Goal: Information Seeking & Learning: Check status

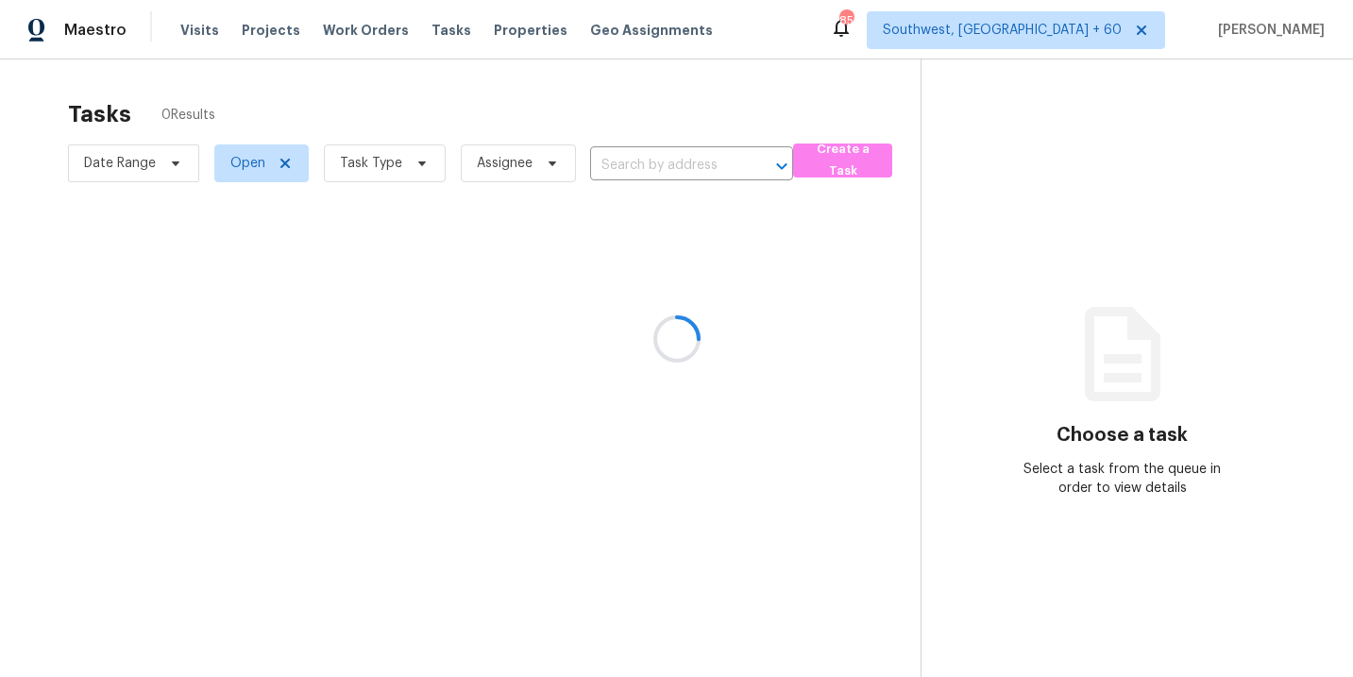
click at [205, 31] on div at bounding box center [676, 338] width 1353 height 677
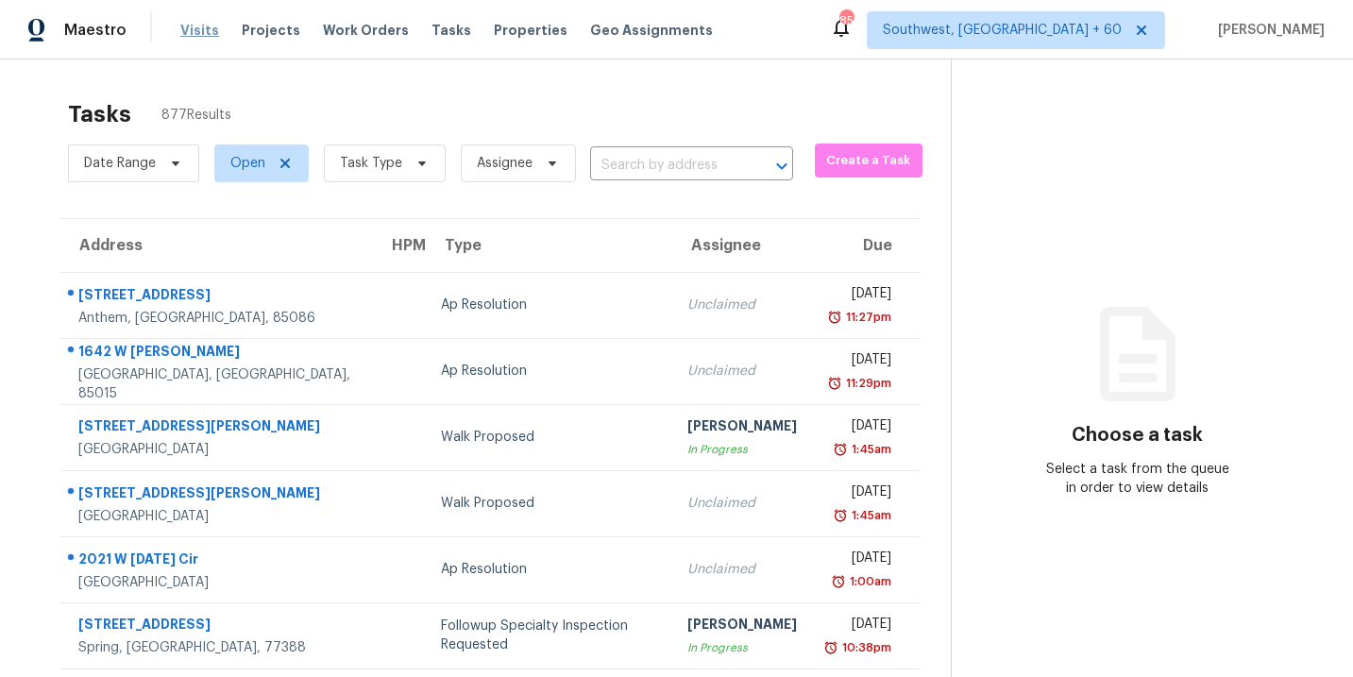
click at [195, 39] on span "Visits" at bounding box center [199, 30] width 39 height 19
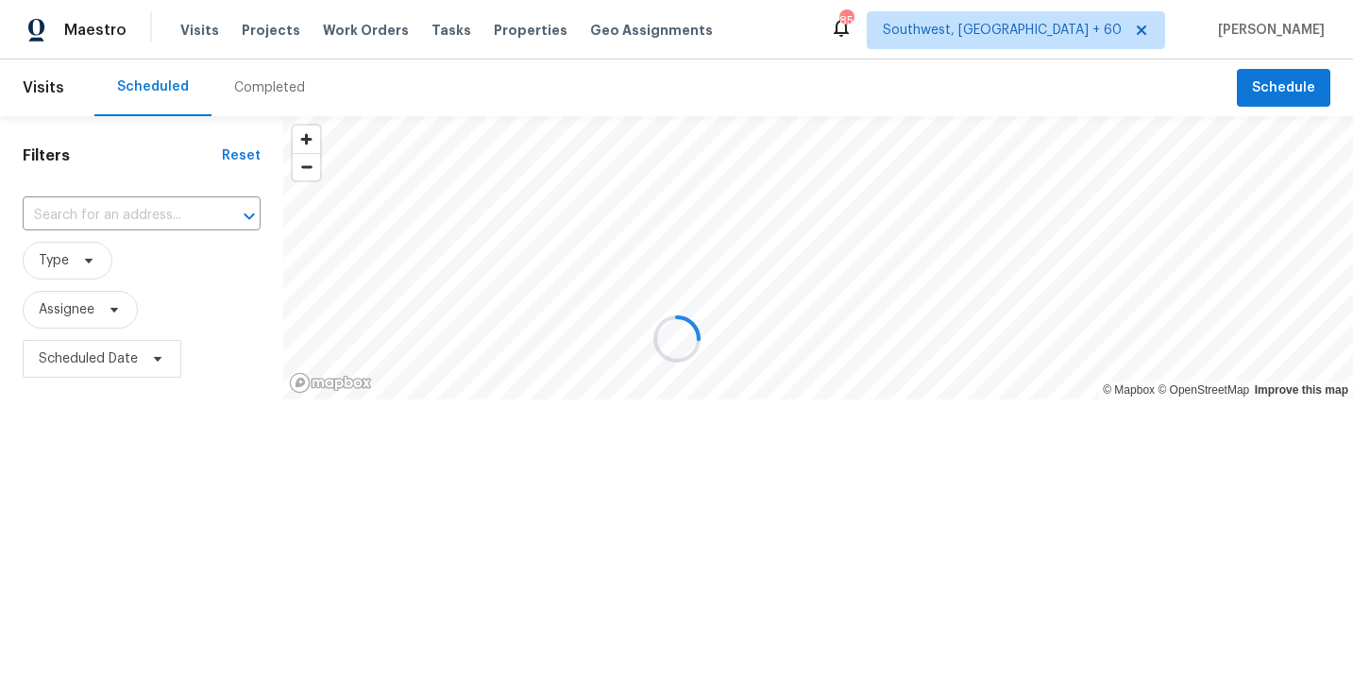
click at [244, 92] on div at bounding box center [676, 338] width 1353 height 677
click at [254, 92] on div at bounding box center [676, 338] width 1353 height 677
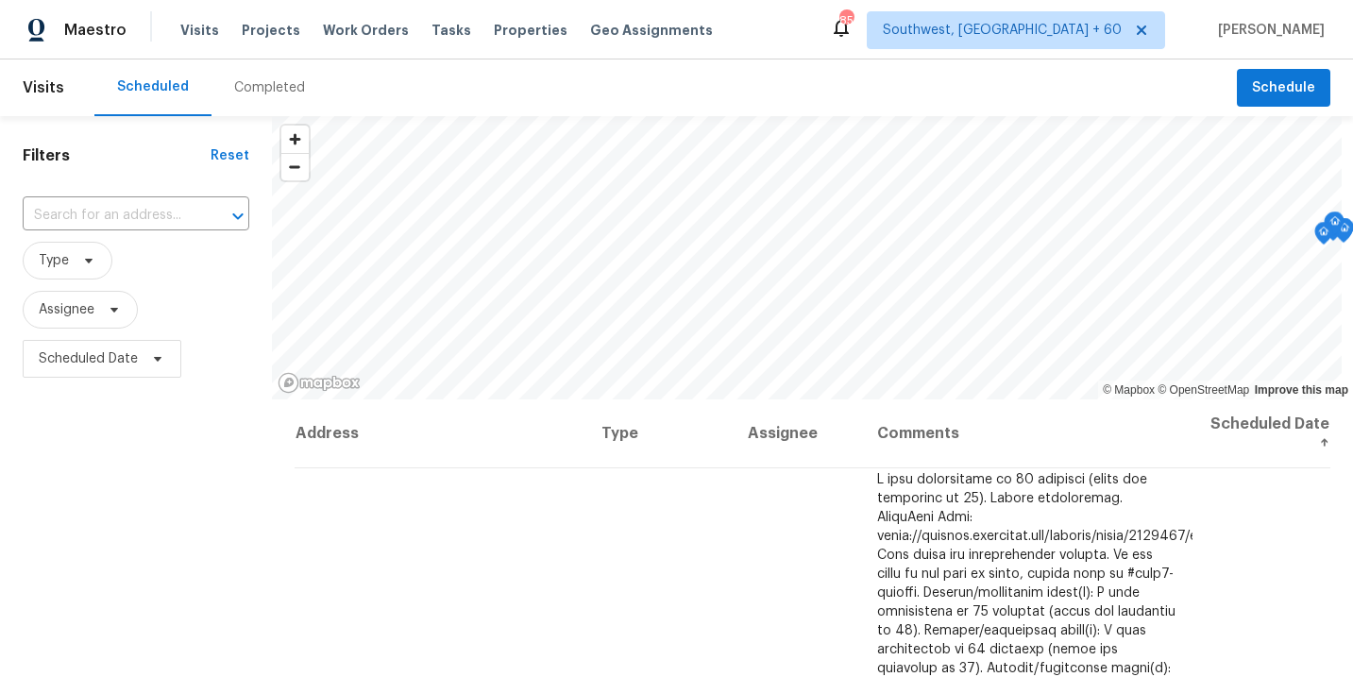
click at [259, 90] on div "Completed" at bounding box center [269, 87] width 71 height 19
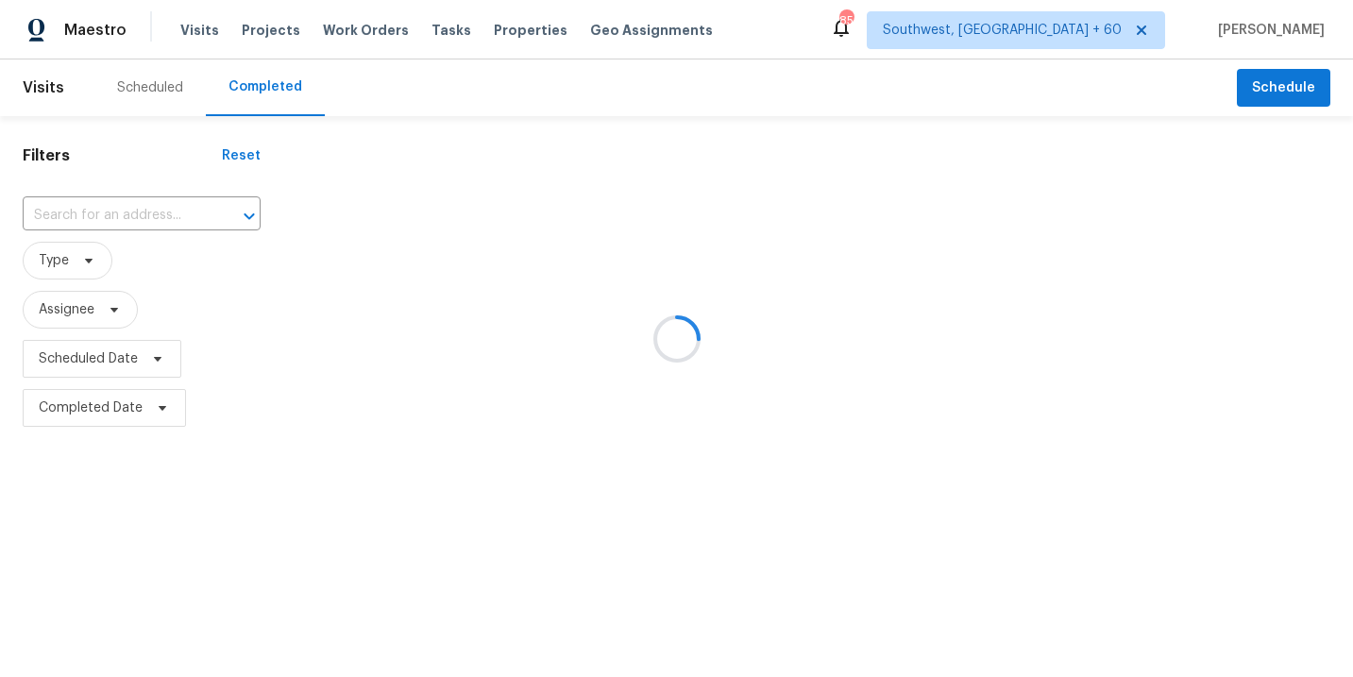
click at [163, 216] on div at bounding box center [676, 338] width 1353 height 677
click at [133, 216] on div at bounding box center [676, 338] width 1353 height 677
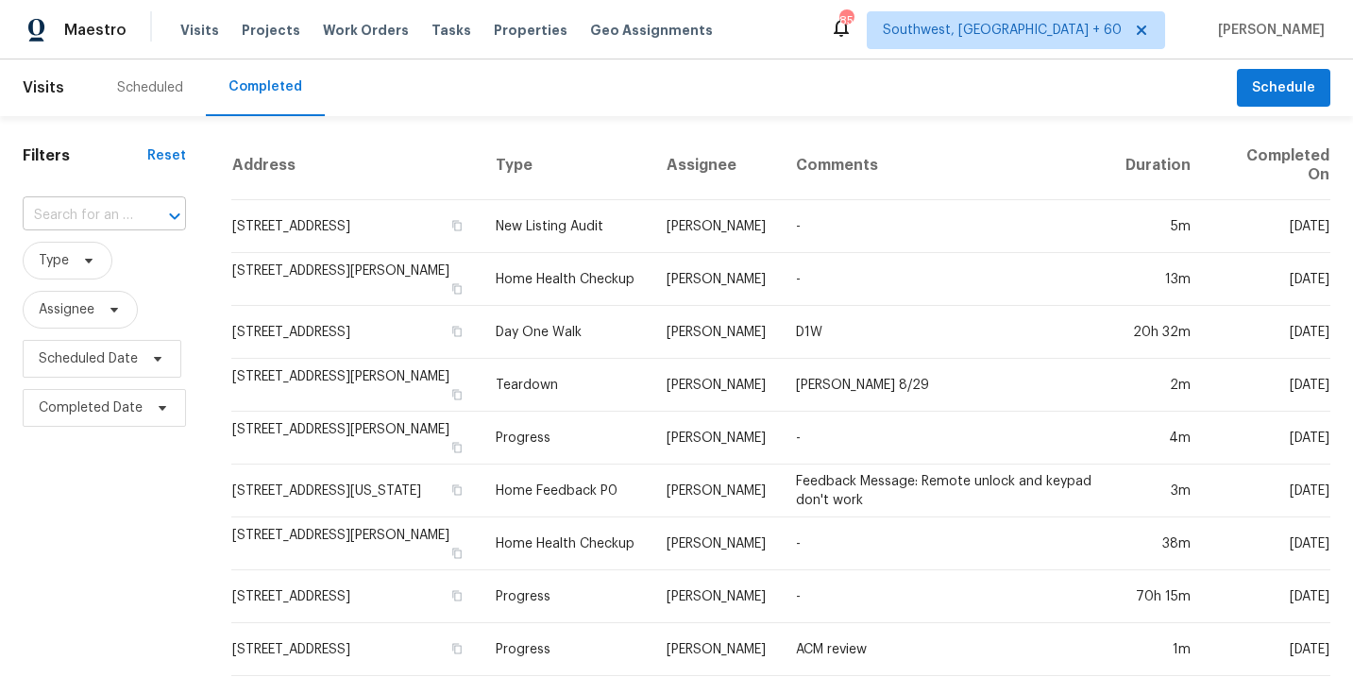
click at [133, 215] on div "​" at bounding box center [104, 215] width 163 height 29
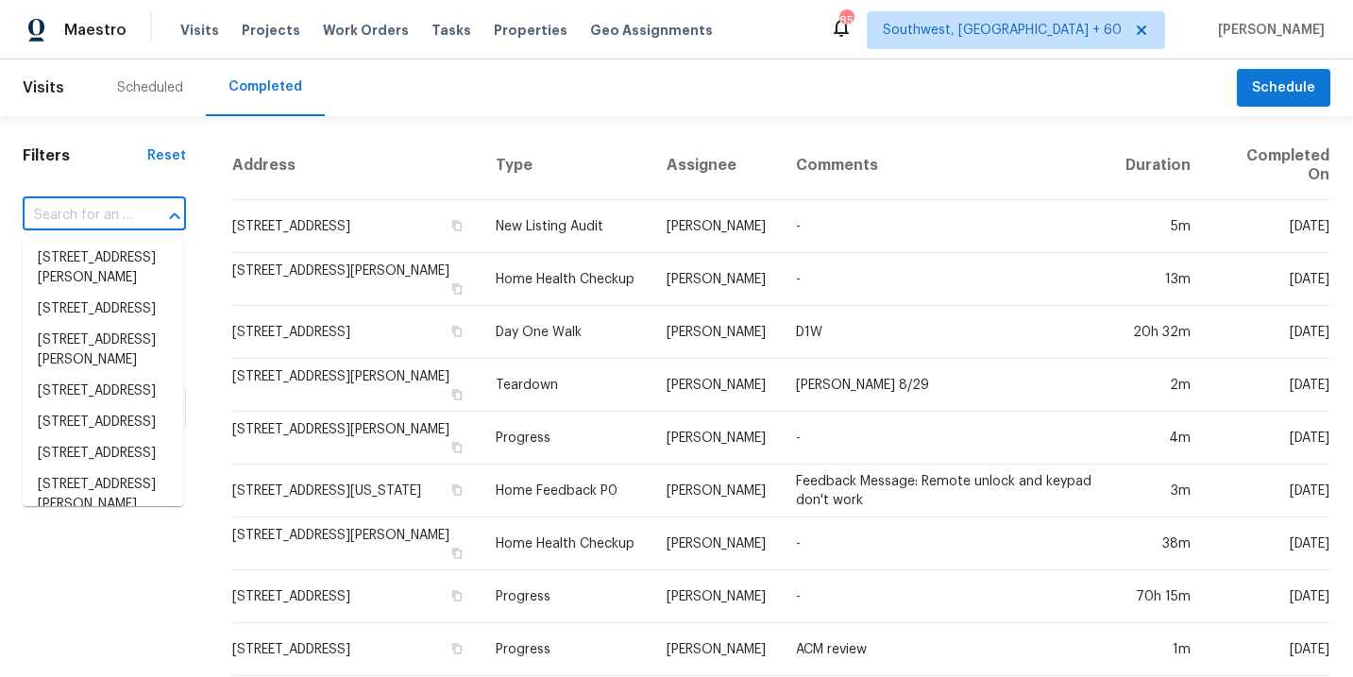
paste input "[STREET_ADDRESS][PERSON_NAME]"
type input "[STREET_ADDRESS][PERSON_NAME]"
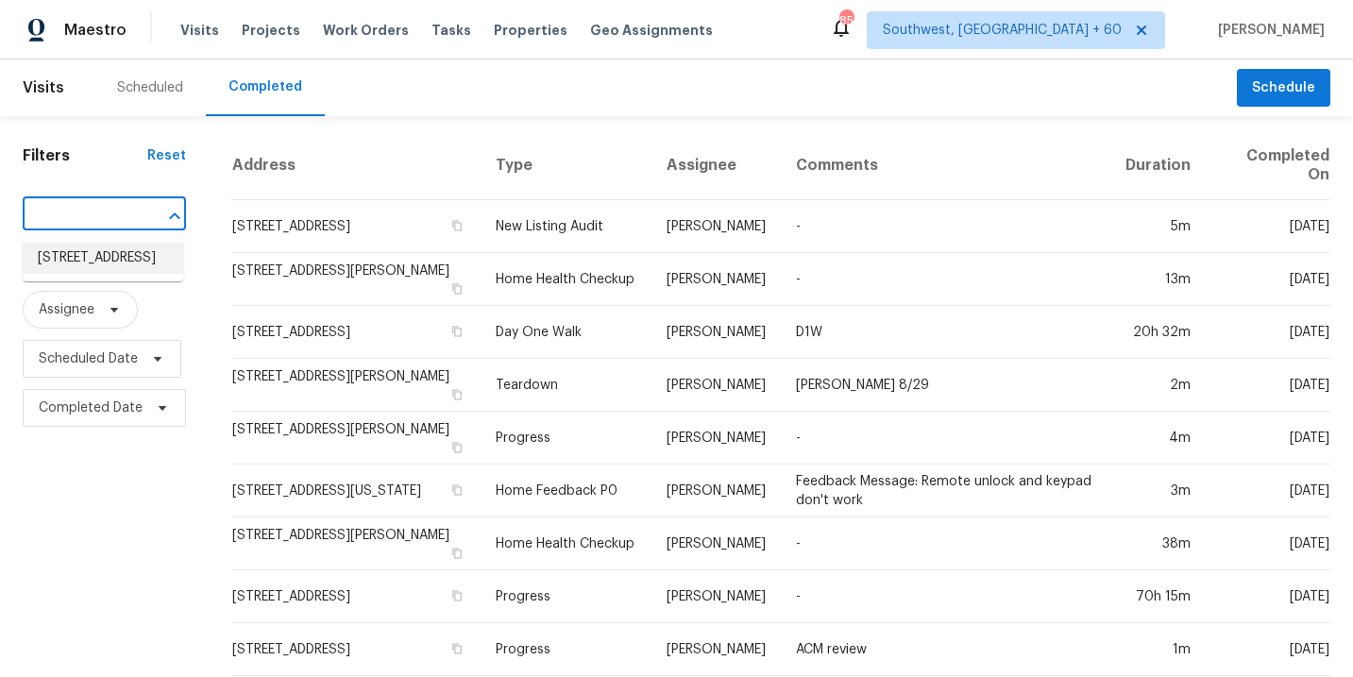
click at [130, 261] on li "[STREET_ADDRESS]" at bounding box center [103, 258] width 160 height 31
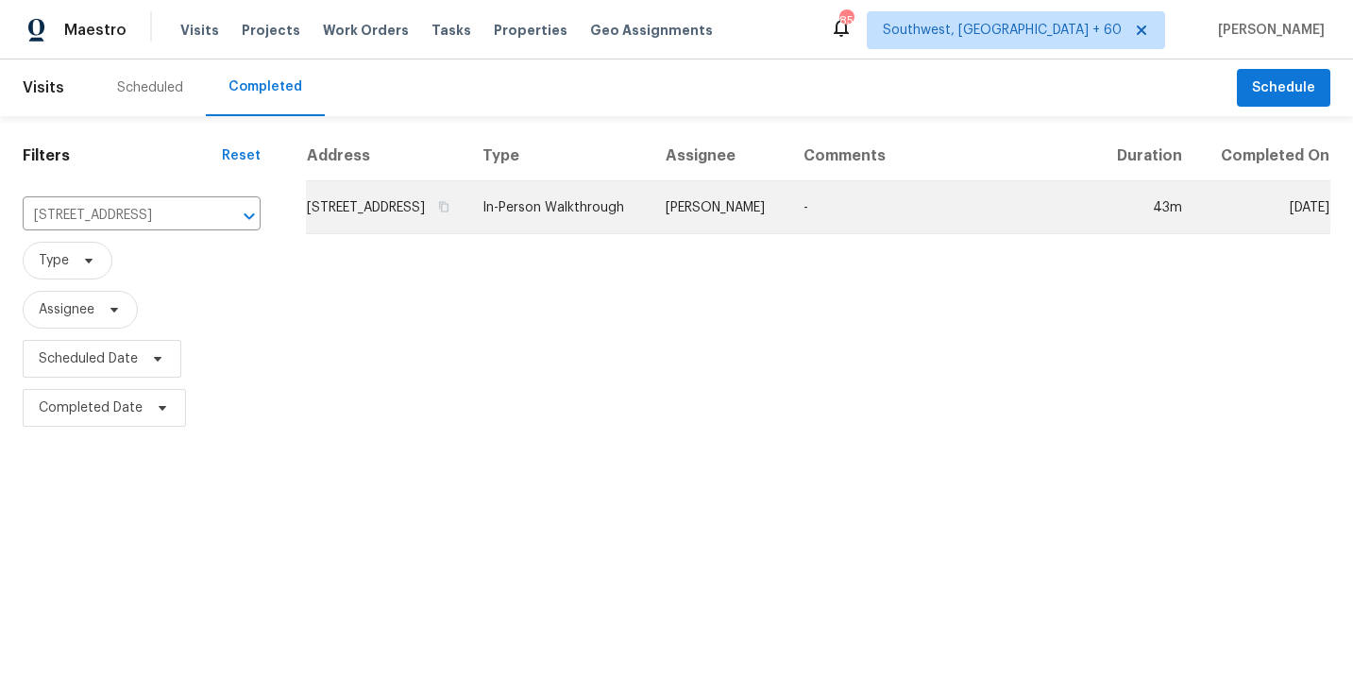
click at [582, 232] on td "In-Person Walkthrough" at bounding box center [558, 207] width 183 height 53
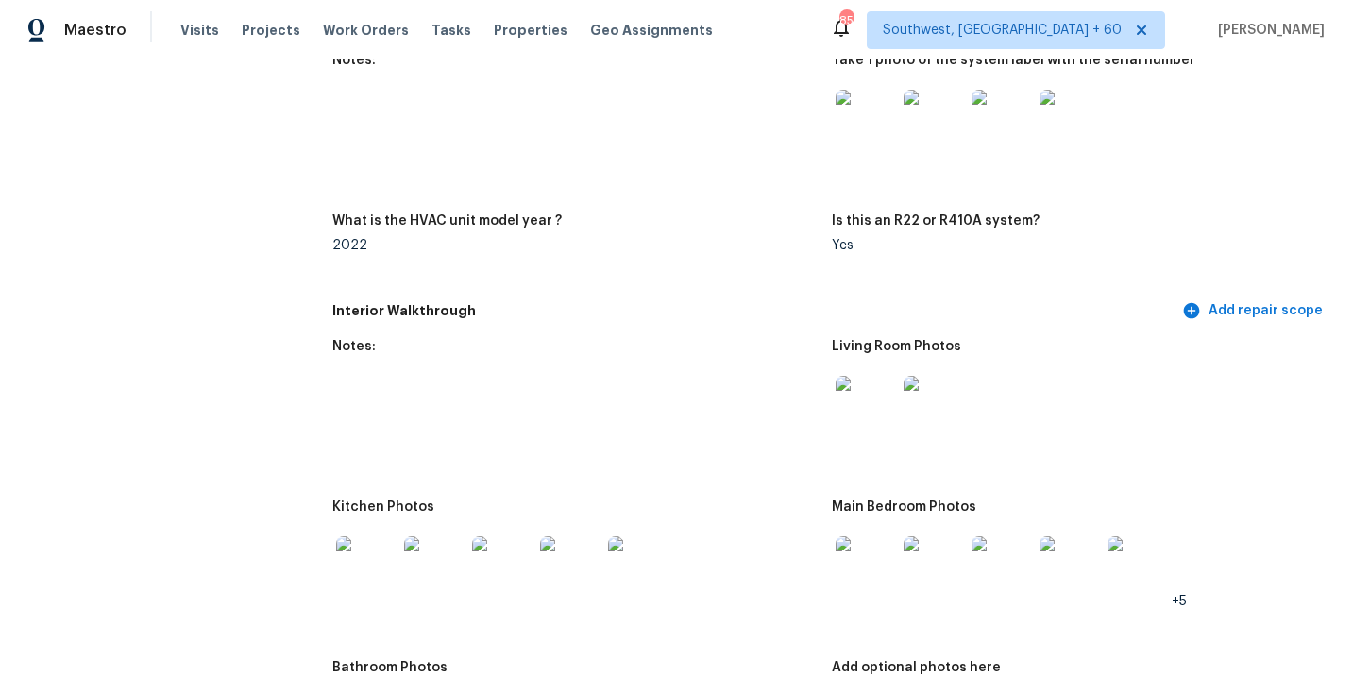
scroll to position [2071, 0]
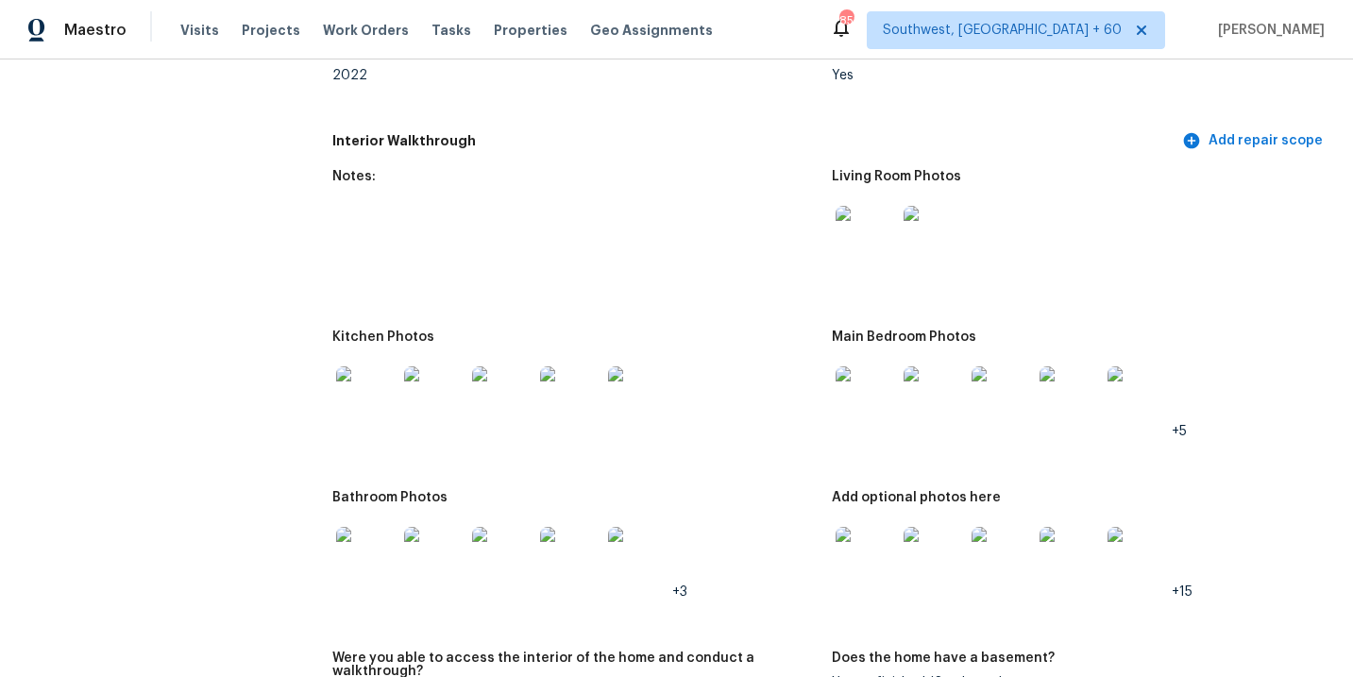
click at [864, 231] on img at bounding box center [865, 236] width 60 height 60
click at [862, 400] on img at bounding box center [865, 396] width 60 height 60
click at [859, 535] on img at bounding box center [865, 557] width 60 height 60
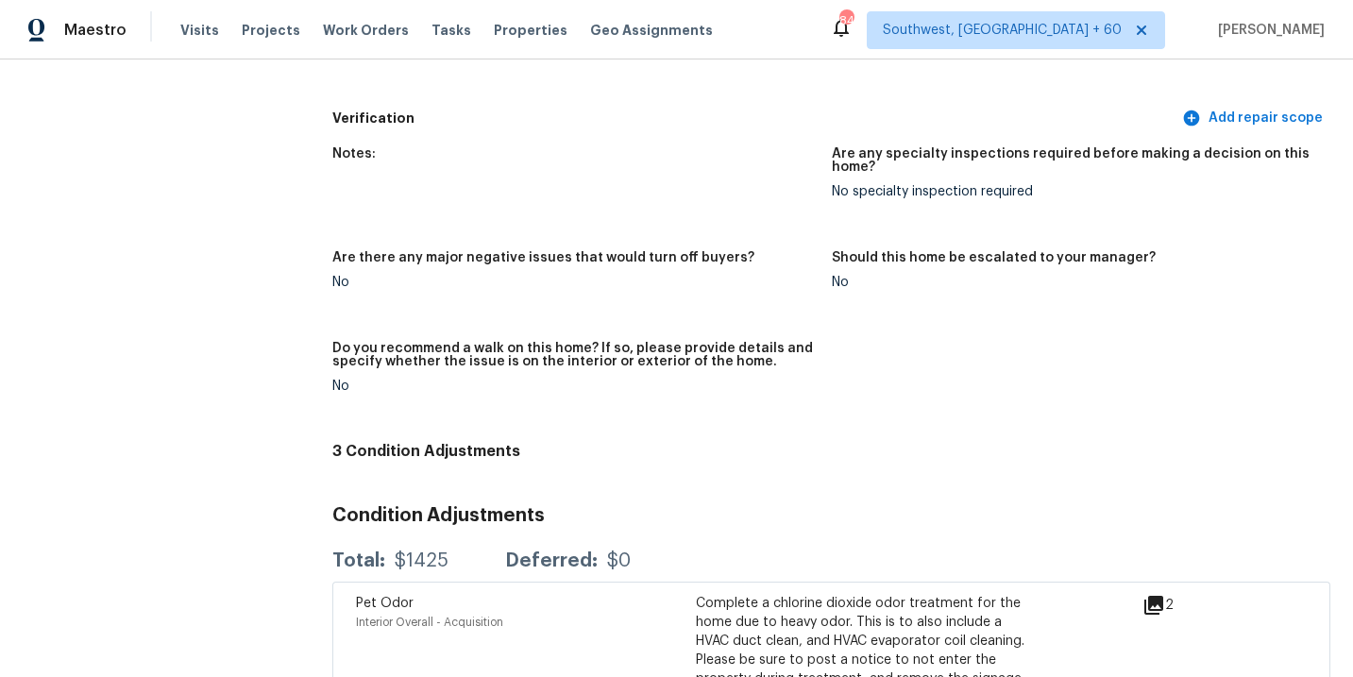
scroll to position [4441, 0]
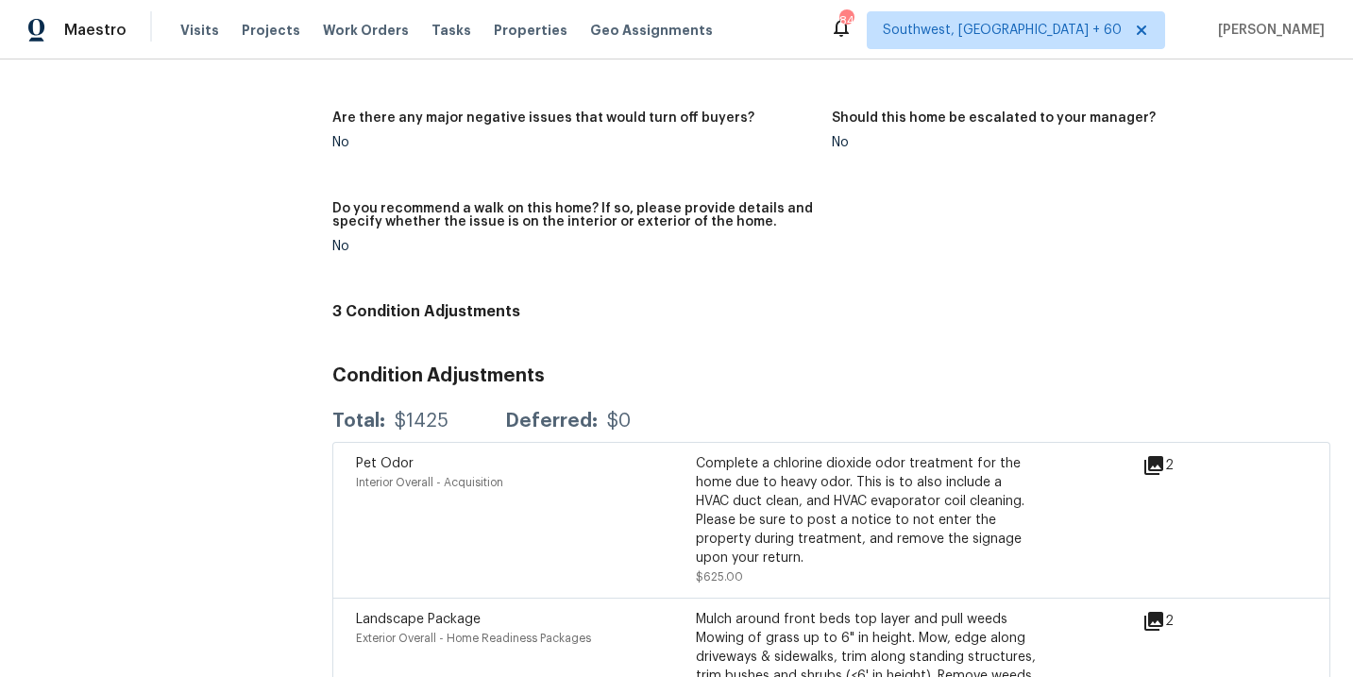
click at [492, 172] on div "Notes: Are any specialty inspections required before making a decision on this …" at bounding box center [831, 145] width 998 height 298
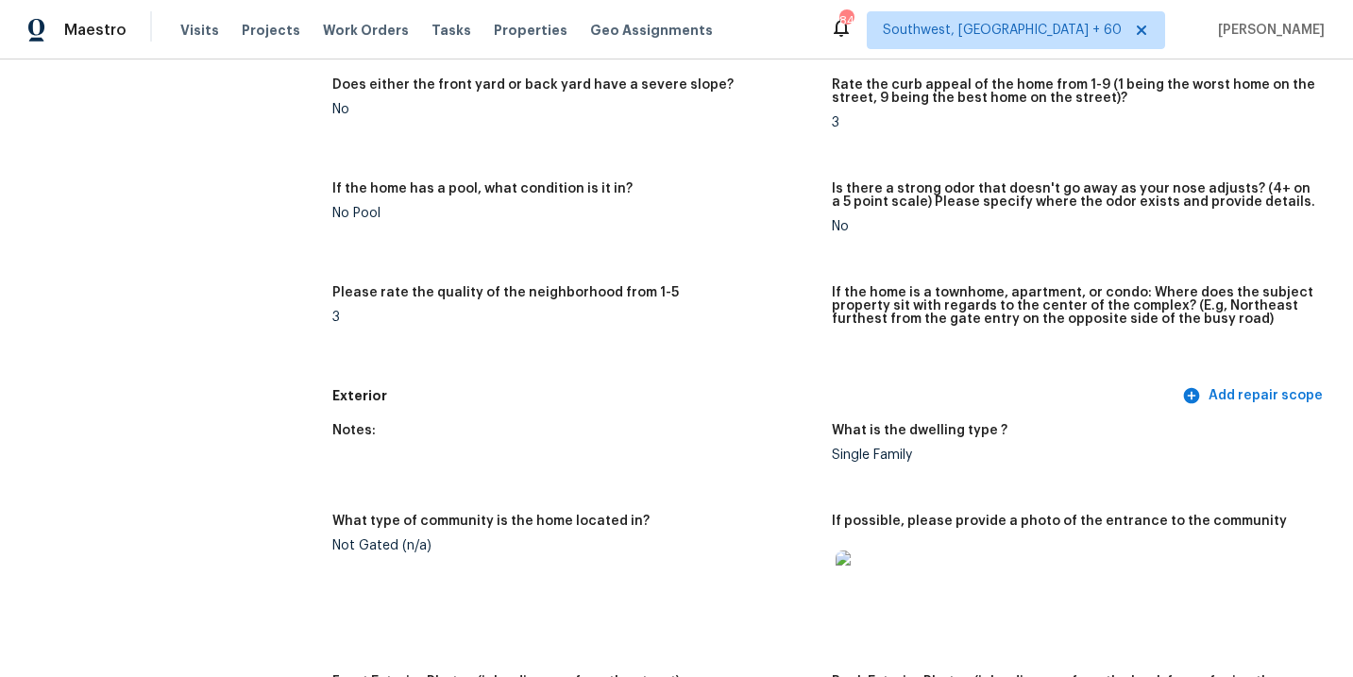
scroll to position [0, 0]
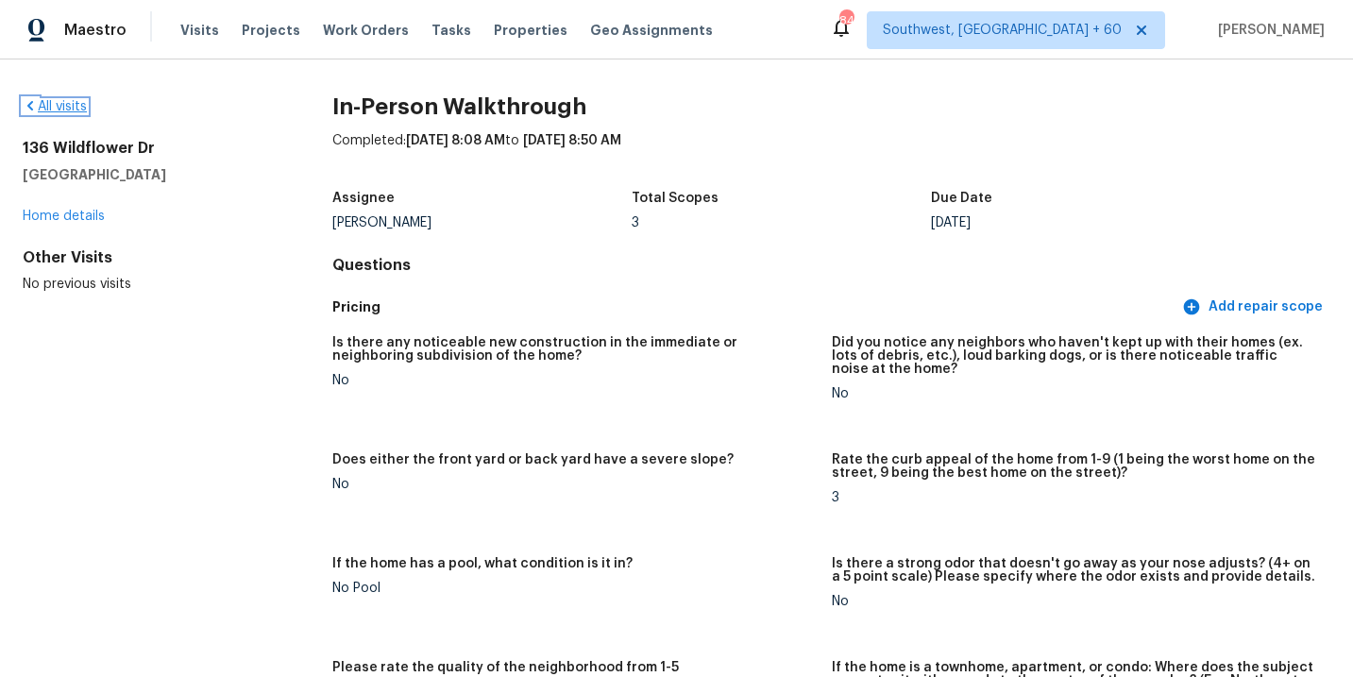
click at [49, 111] on link "All visits" at bounding box center [55, 106] width 64 height 13
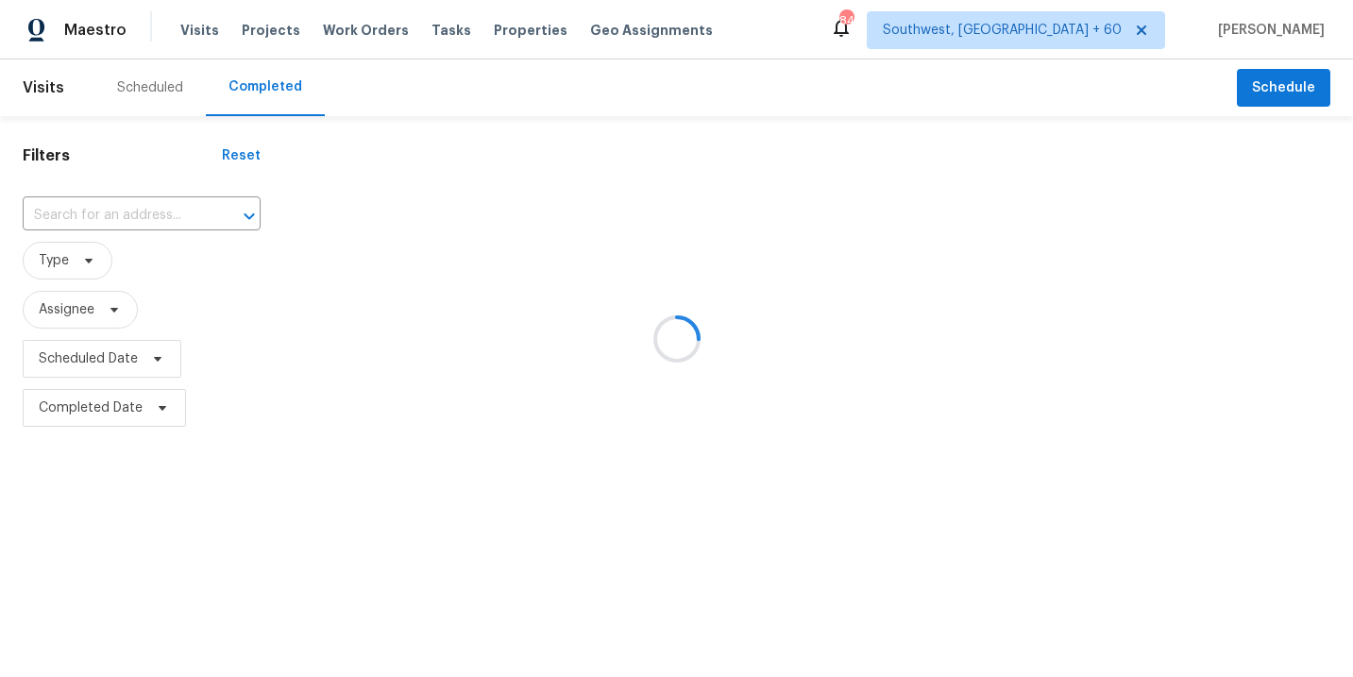
click at [134, 222] on div at bounding box center [676, 338] width 1353 height 677
click at [143, 214] on div at bounding box center [676, 338] width 1353 height 677
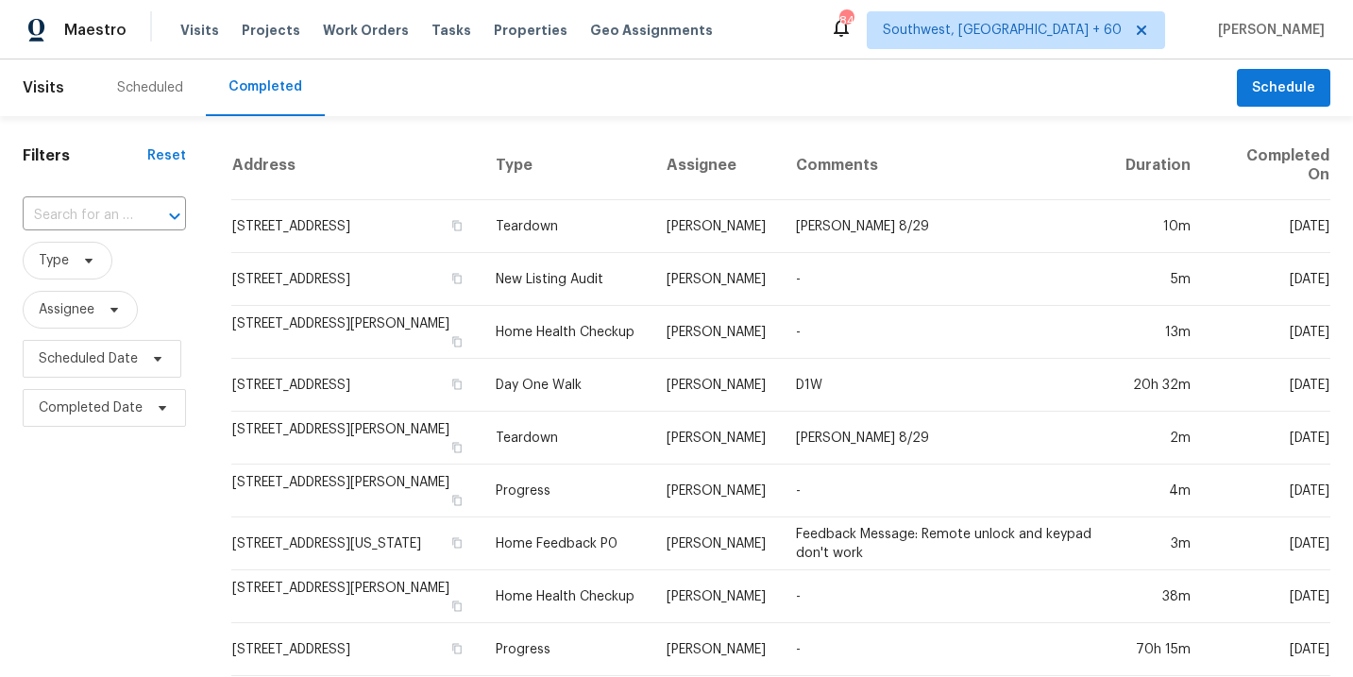
click at [137, 212] on div at bounding box center [161, 216] width 49 height 26
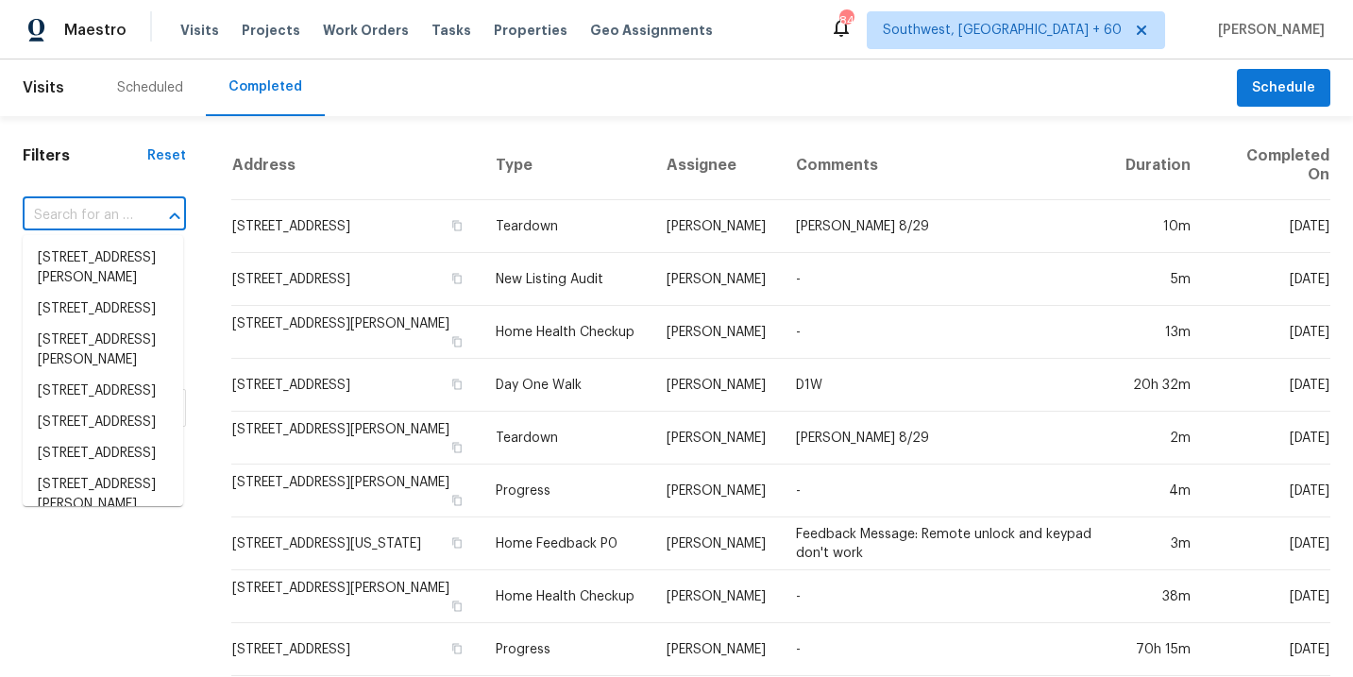
paste input "[STREET_ADDRESS]"
type input "[STREET_ADDRESS]"
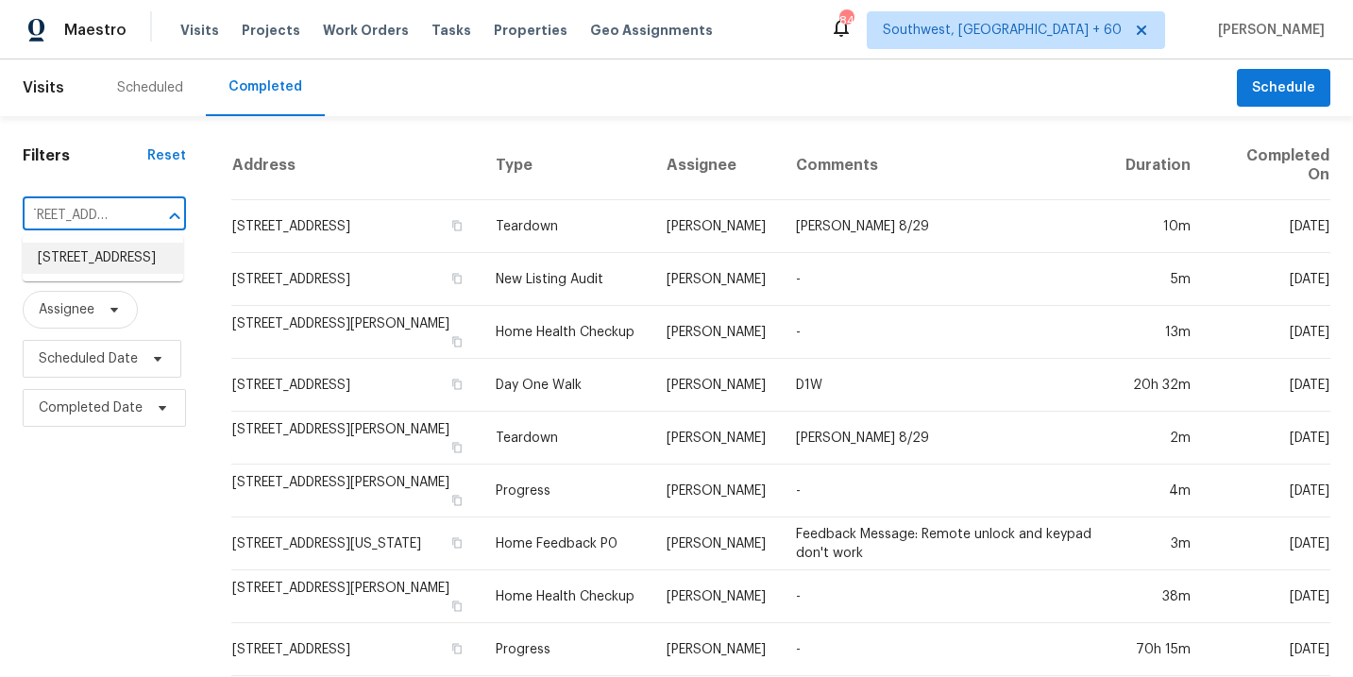
click at [112, 269] on li "[STREET_ADDRESS]" at bounding box center [103, 258] width 160 height 31
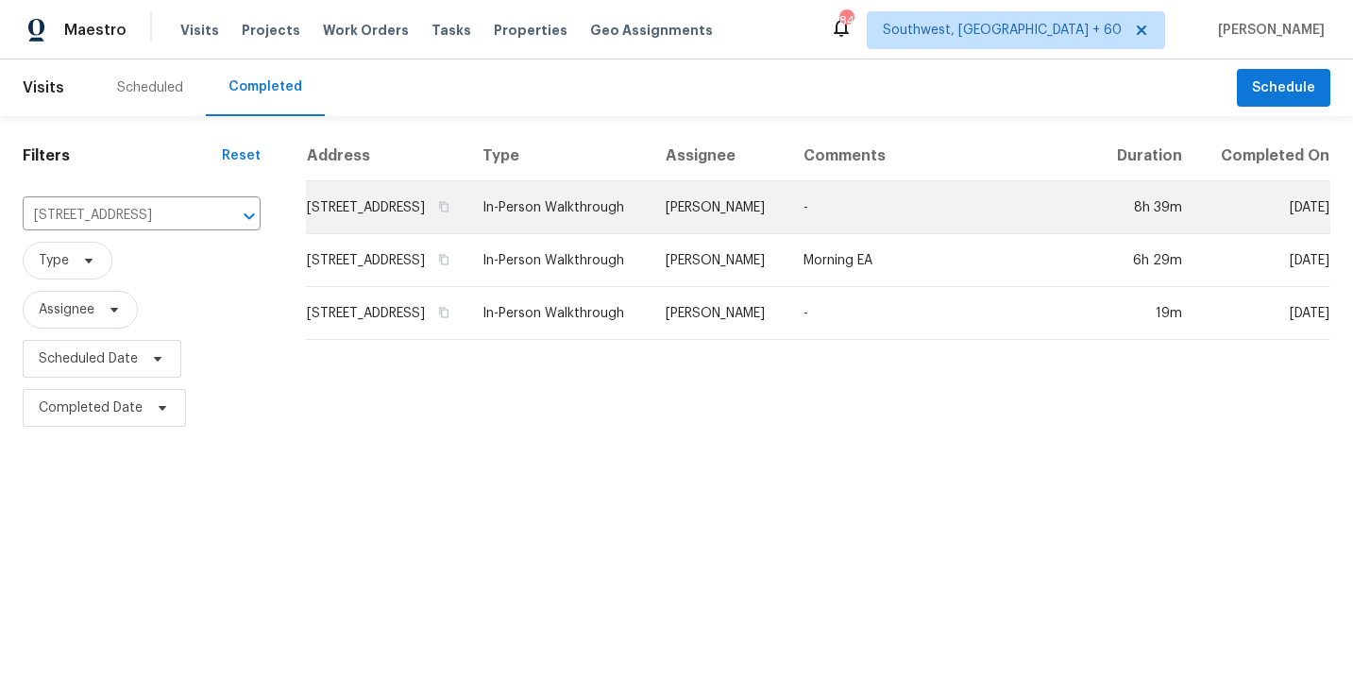
click at [733, 220] on td "[PERSON_NAME]" at bounding box center [719, 207] width 138 height 53
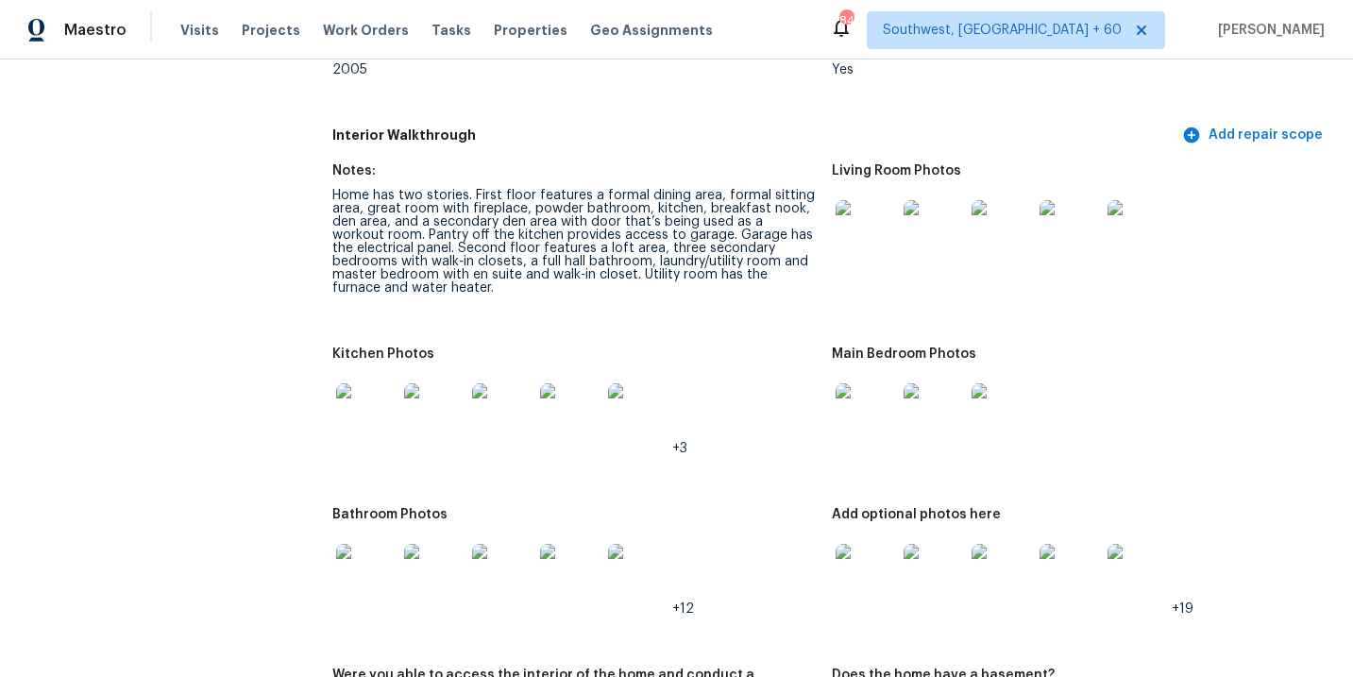
scroll to position [1961, 0]
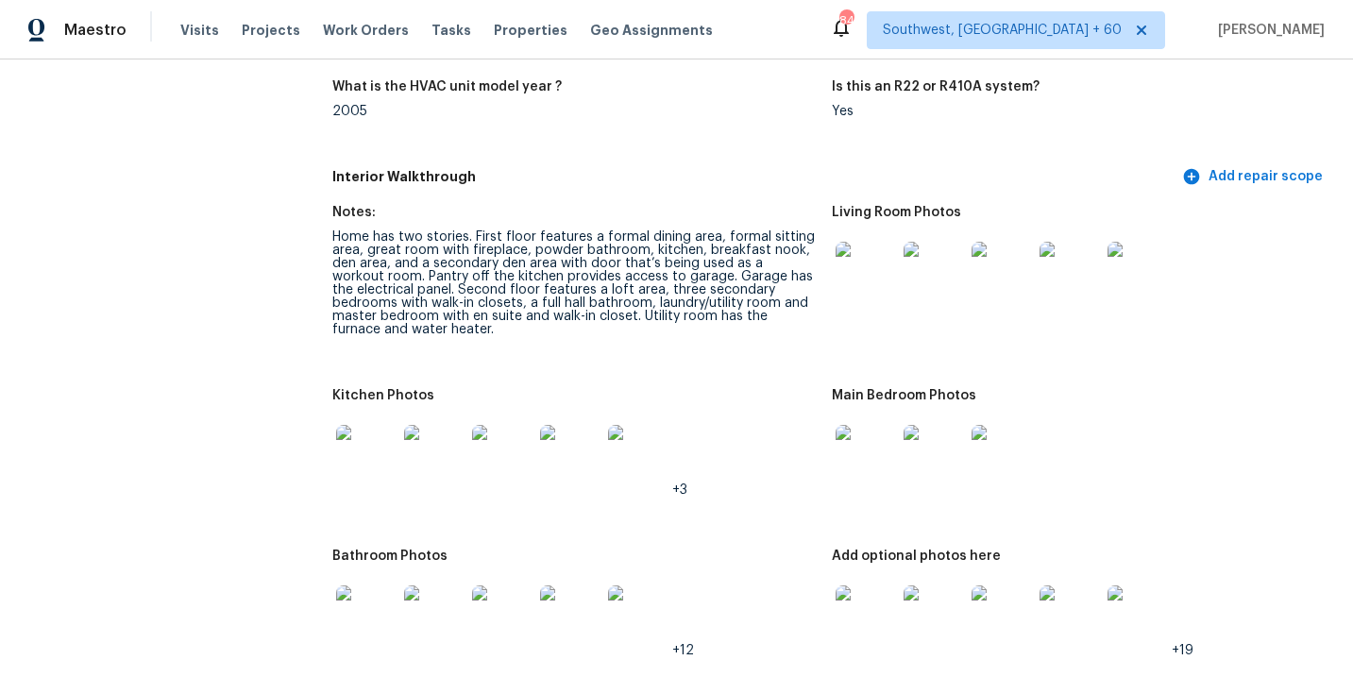
click at [864, 269] on img at bounding box center [865, 272] width 60 height 60
click at [842, 441] on img at bounding box center [865, 455] width 60 height 60
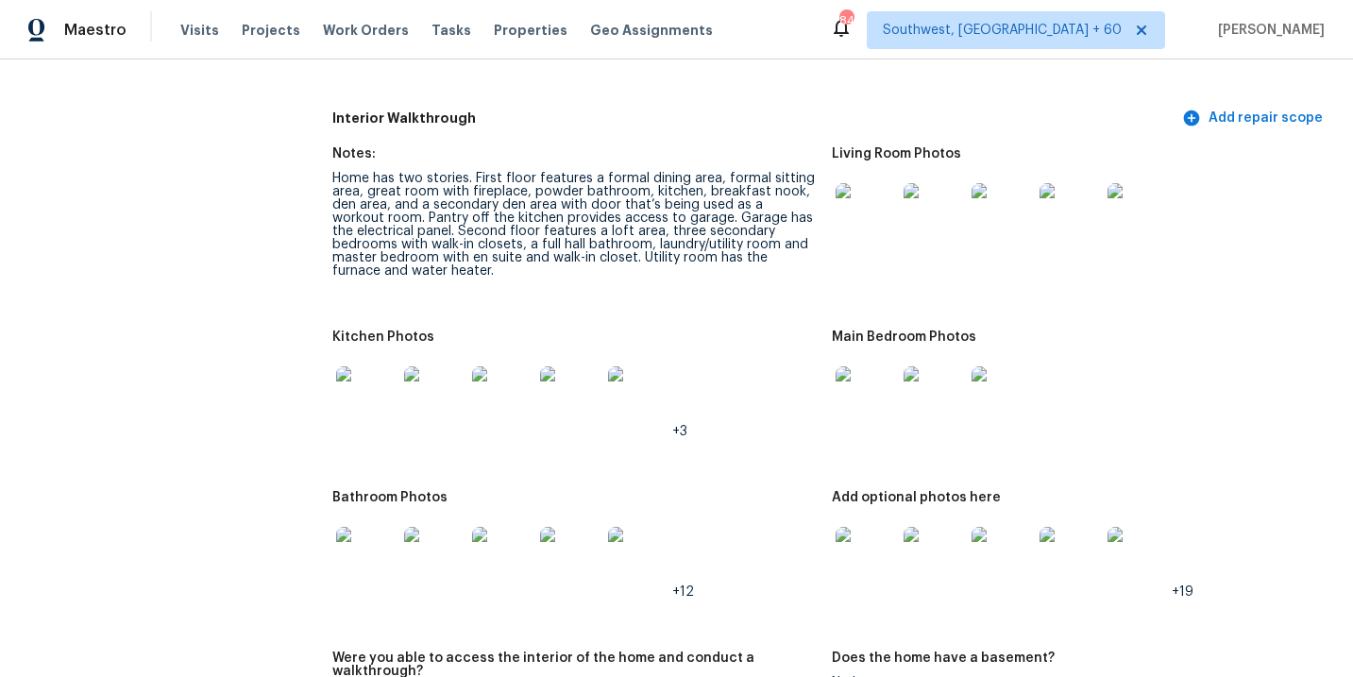
scroll to position [2056, 0]
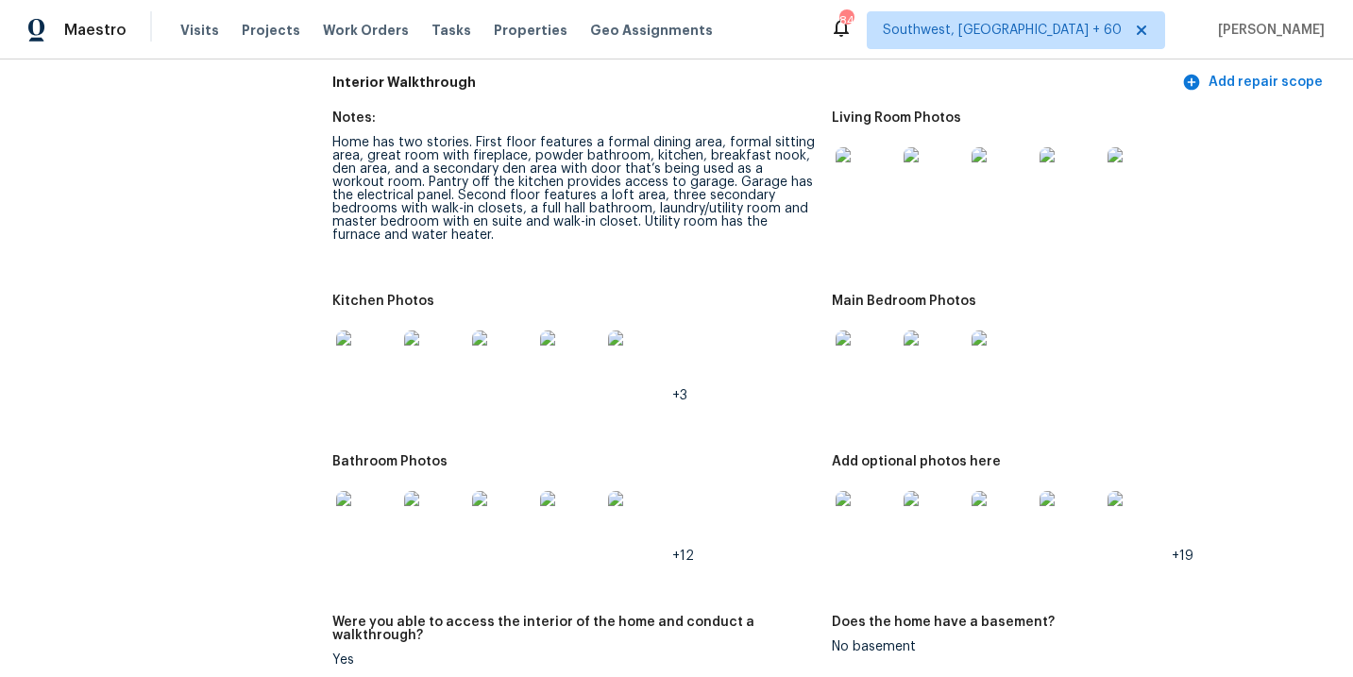
click at [864, 504] on img at bounding box center [865, 521] width 60 height 60
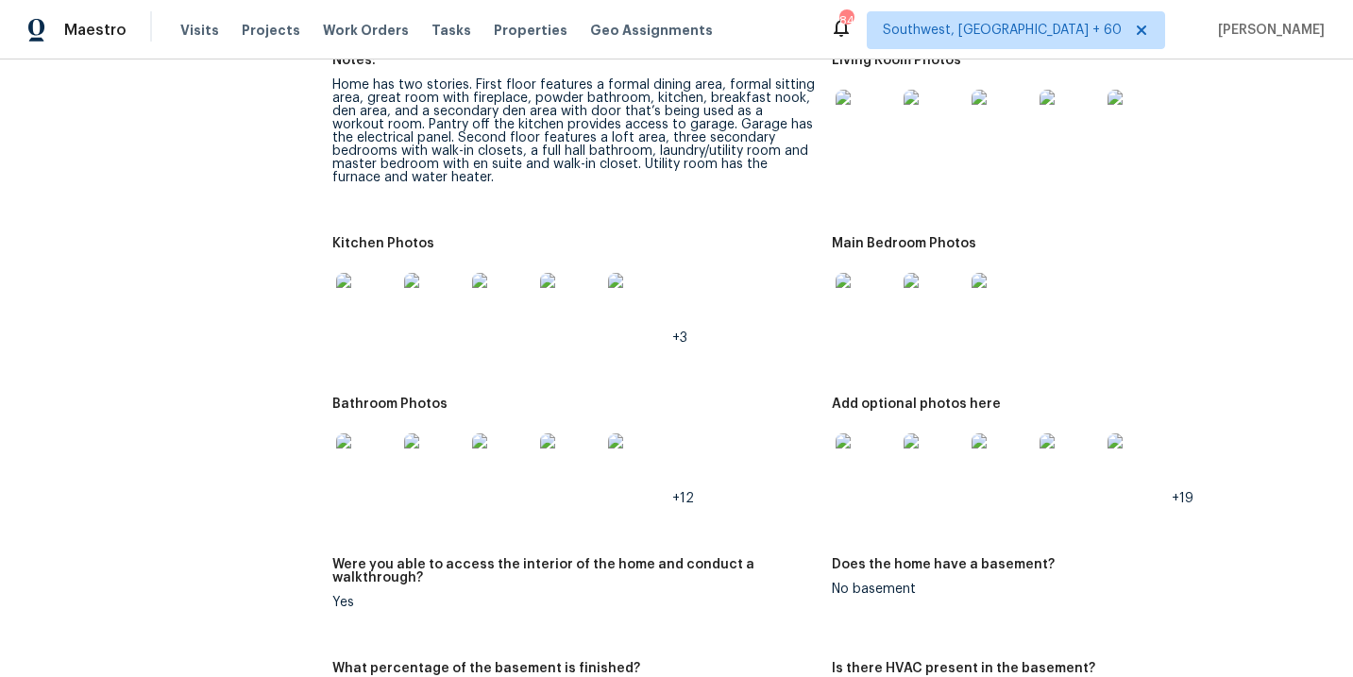
click at [375, 444] on img at bounding box center [366, 463] width 60 height 60
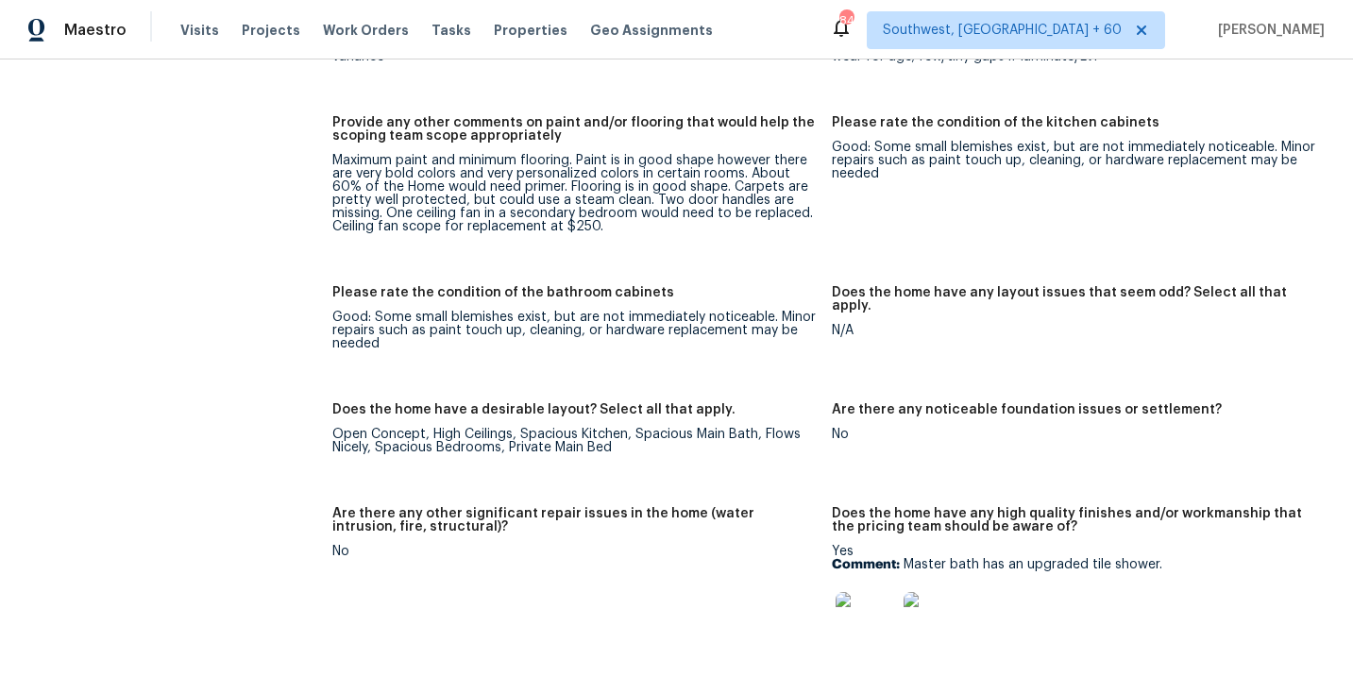
scroll to position [2633, 0]
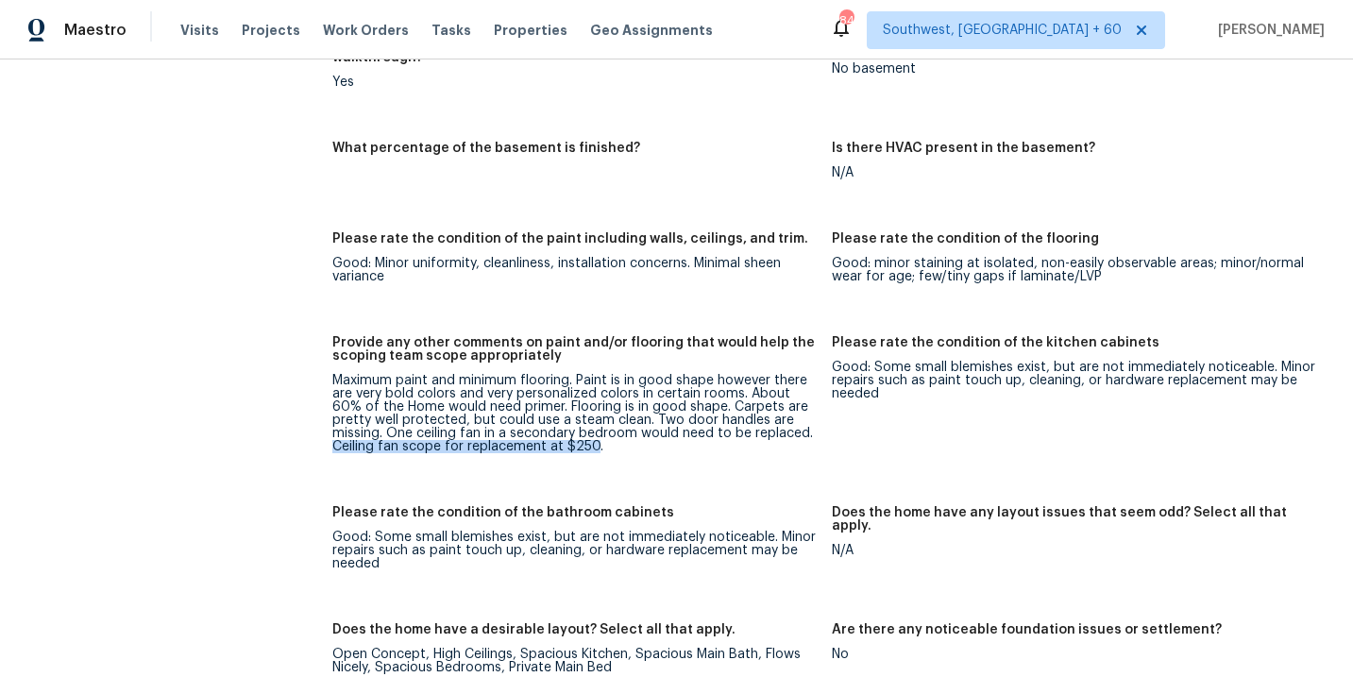
drag, startPoint x: 762, startPoint y: 418, endPoint x: 546, endPoint y: 430, distance: 216.5
click at [546, 430] on div "Maximum paint and minimum flooring. Paint is in good shape however there are ve…" at bounding box center [573, 413] width 483 height 79
copy div "Ceiling fan scope for replacement at $250"
click at [753, 419] on div "Maximum paint and minimum flooring. Paint is in good shape however there are ve…" at bounding box center [573, 413] width 483 height 79
drag, startPoint x: 610, startPoint y: 405, endPoint x: 793, endPoint y: 399, distance: 183.2
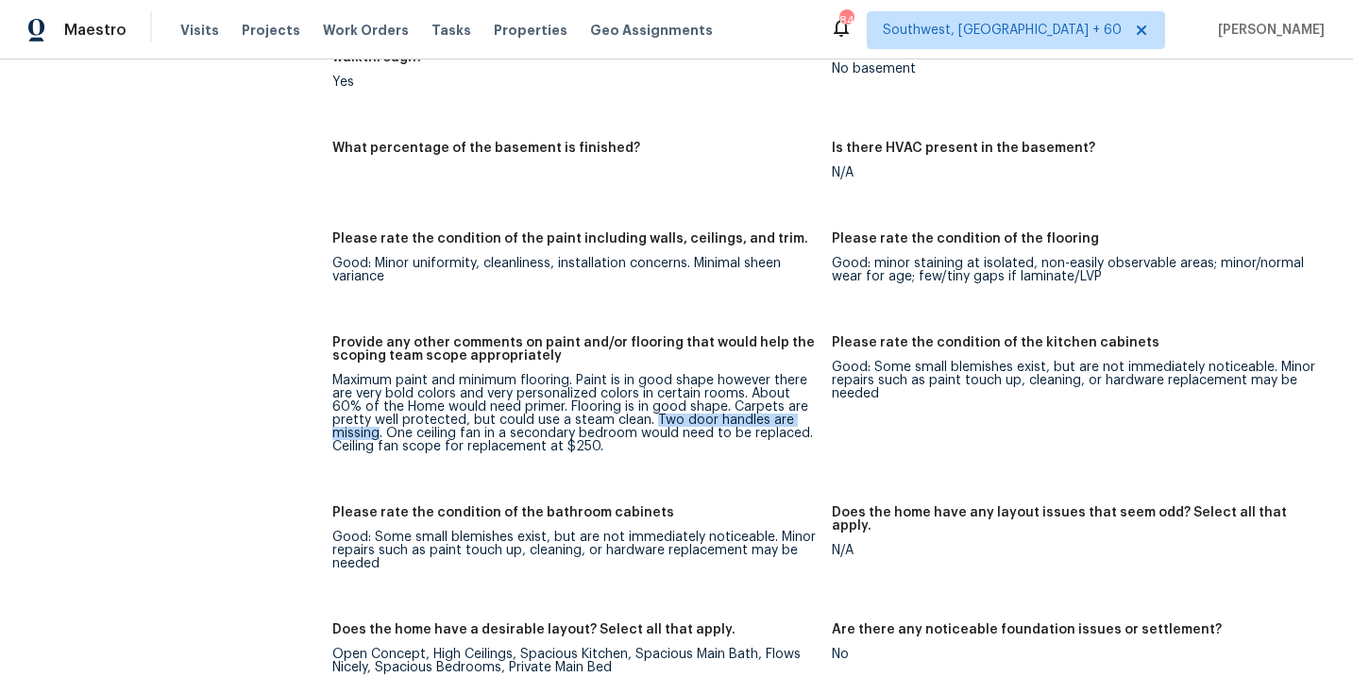
click at [793, 399] on div "Maximum paint and minimum flooring. Paint is in good shape however there are ve…" at bounding box center [573, 413] width 483 height 79
copy div "Two door handles are missing"
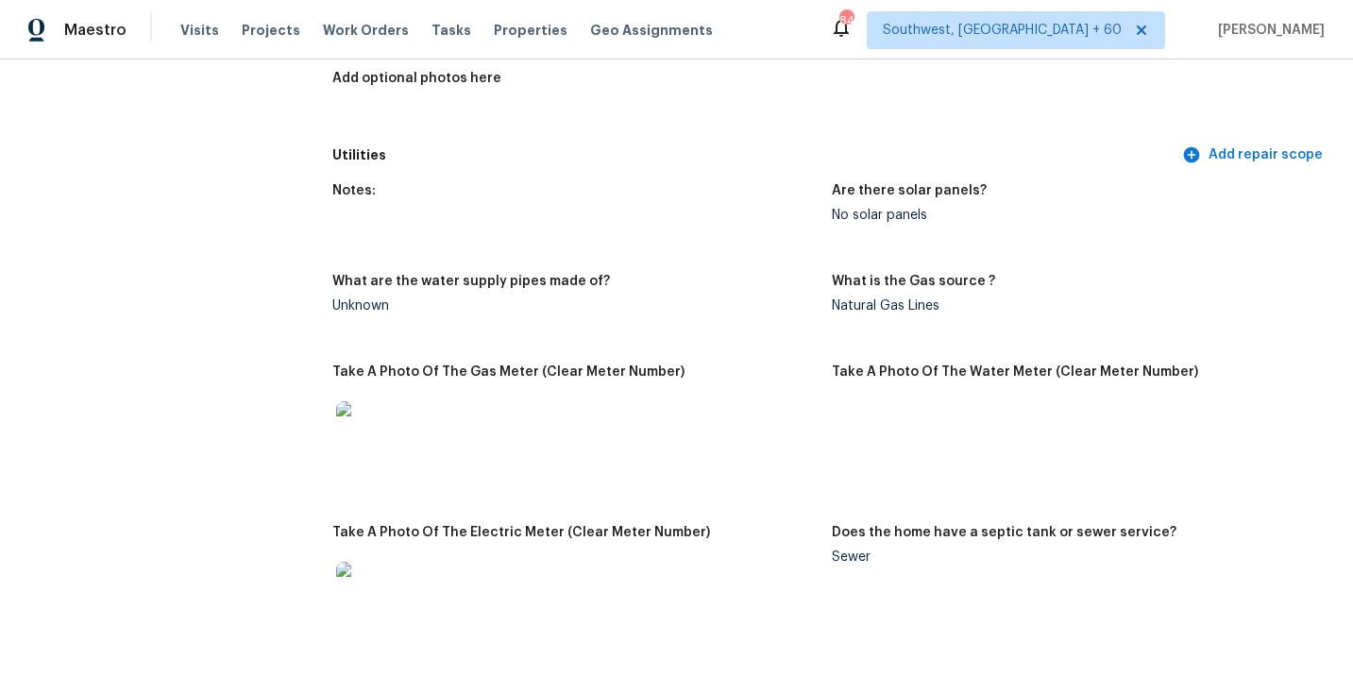
scroll to position [1243, 0]
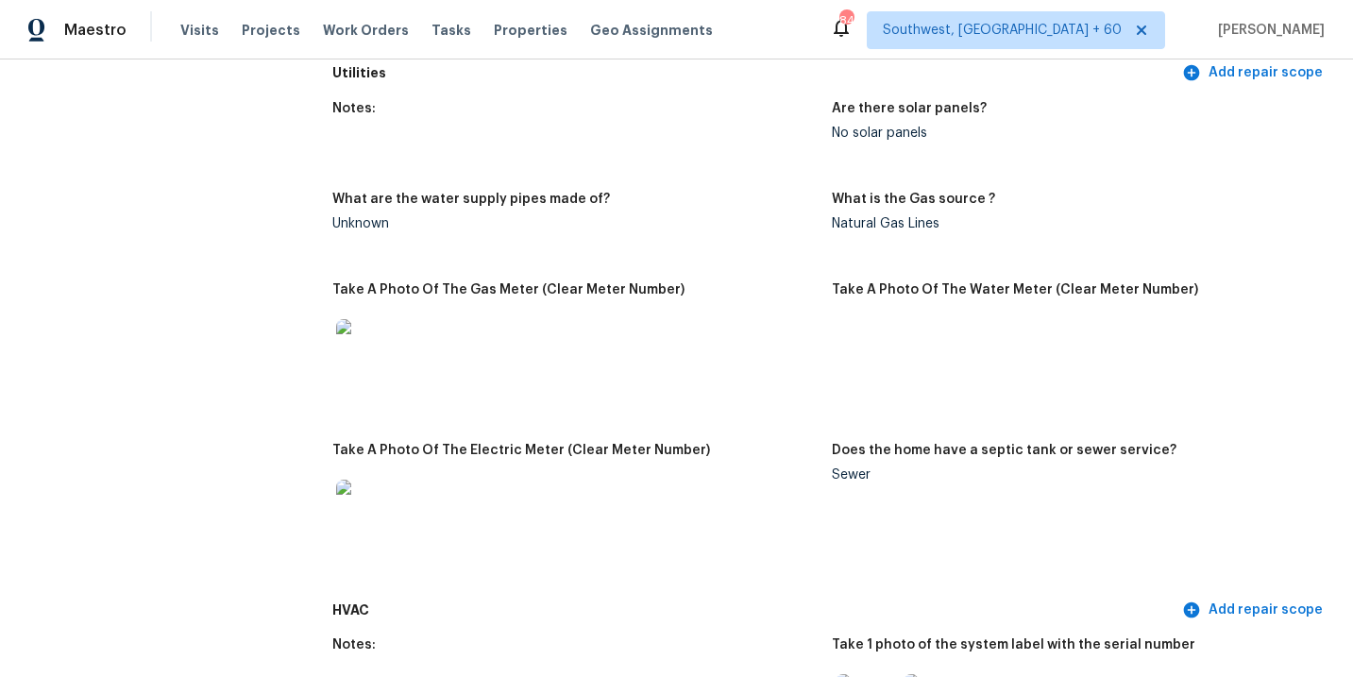
click at [611, 392] on figure "Take A Photo Of The Gas Meter (Clear Meter Number)" at bounding box center [581, 352] width 498 height 138
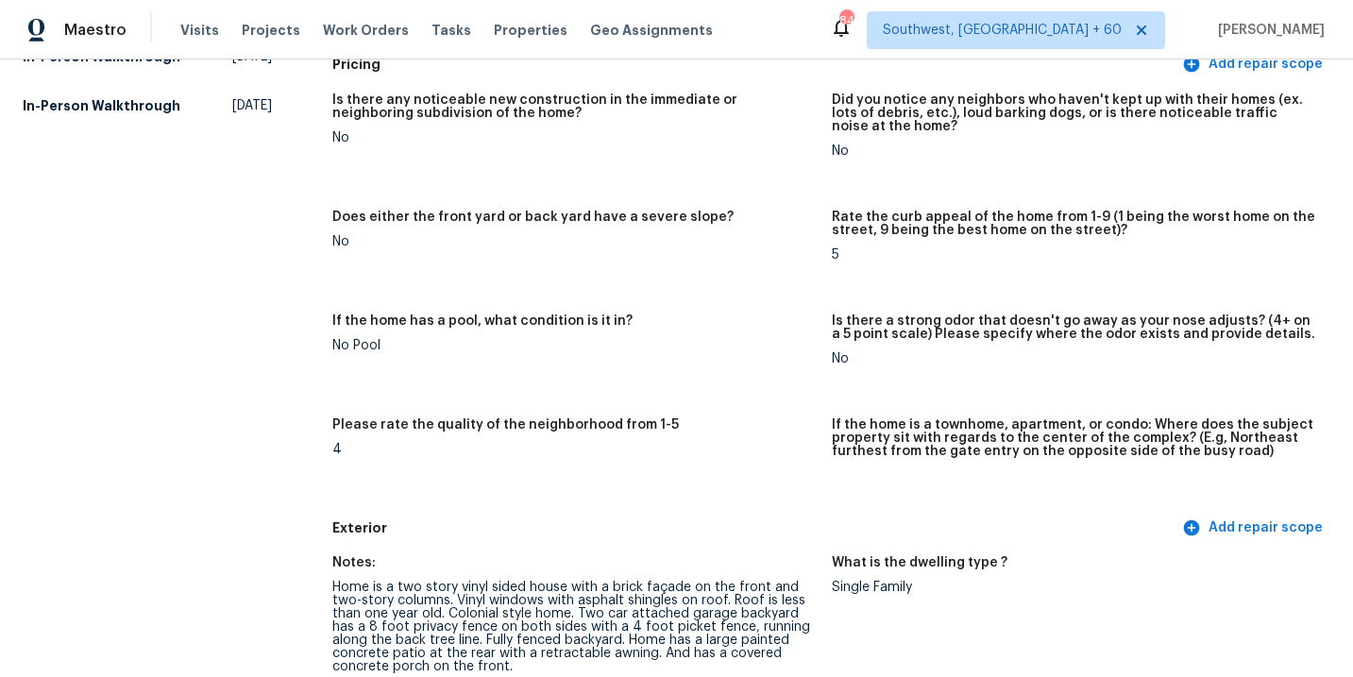
scroll to position [0, 0]
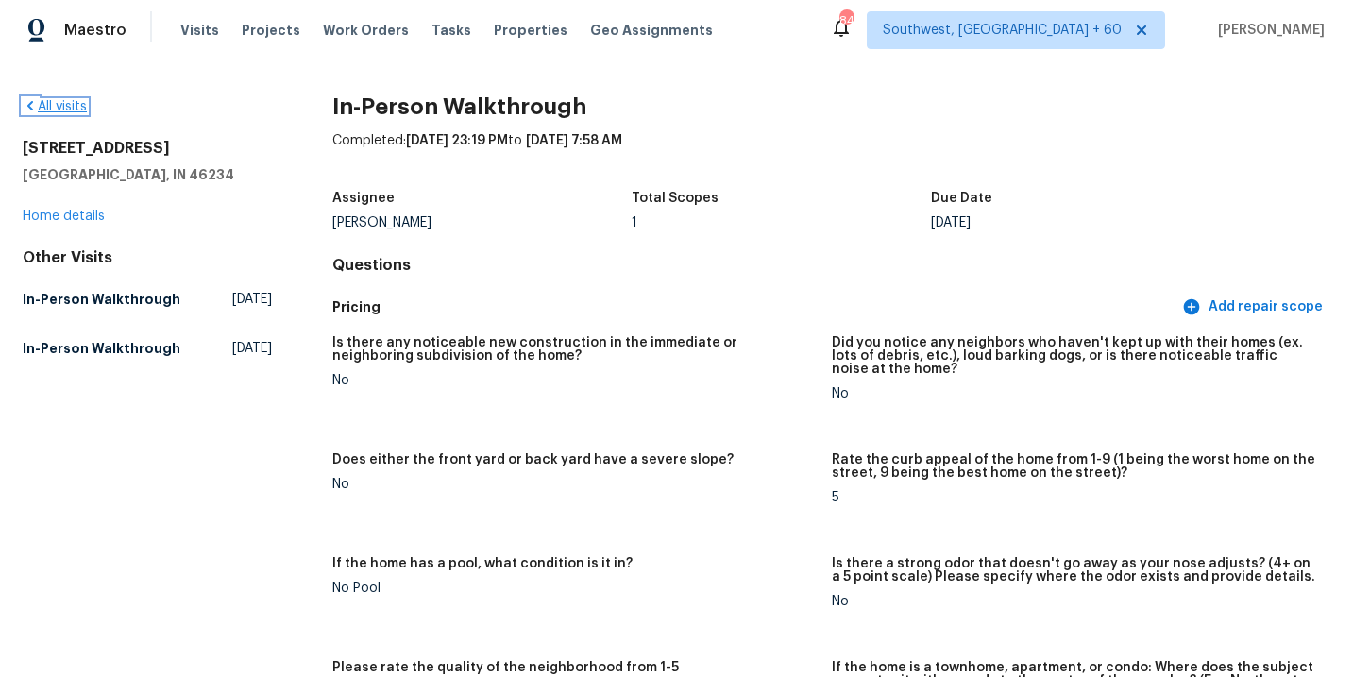
click at [79, 106] on link "All visits" at bounding box center [55, 106] width 64 height 13
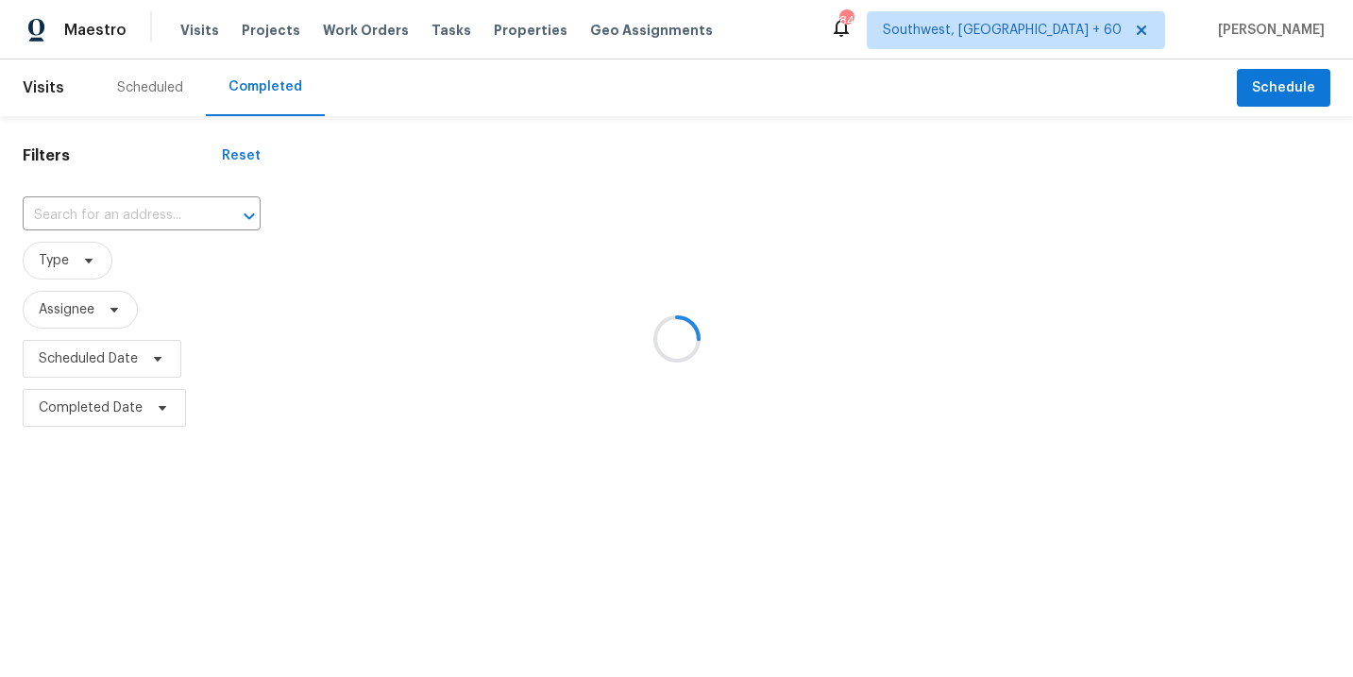
click at [120, 214] on div at bounding box center [676, 338] width 1353 height 677
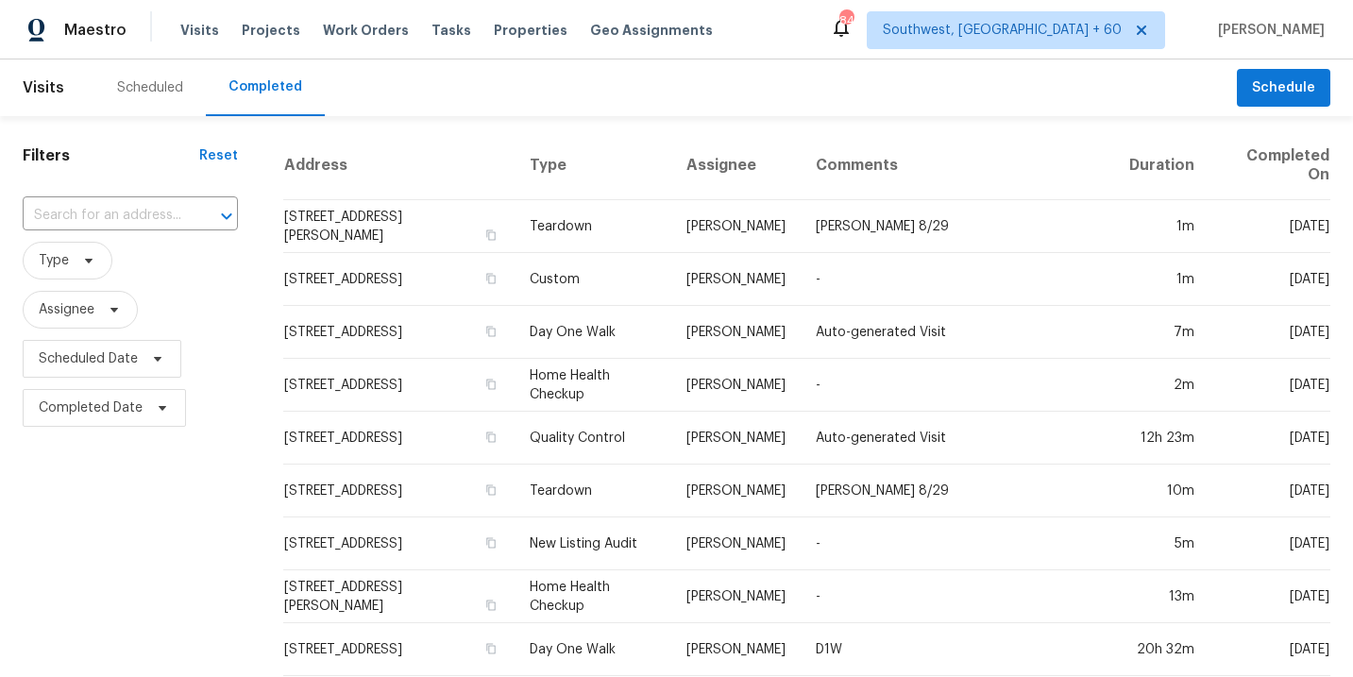
click at [120, 214] on input "text" at bounding box center [104, 215] width 162 height 29
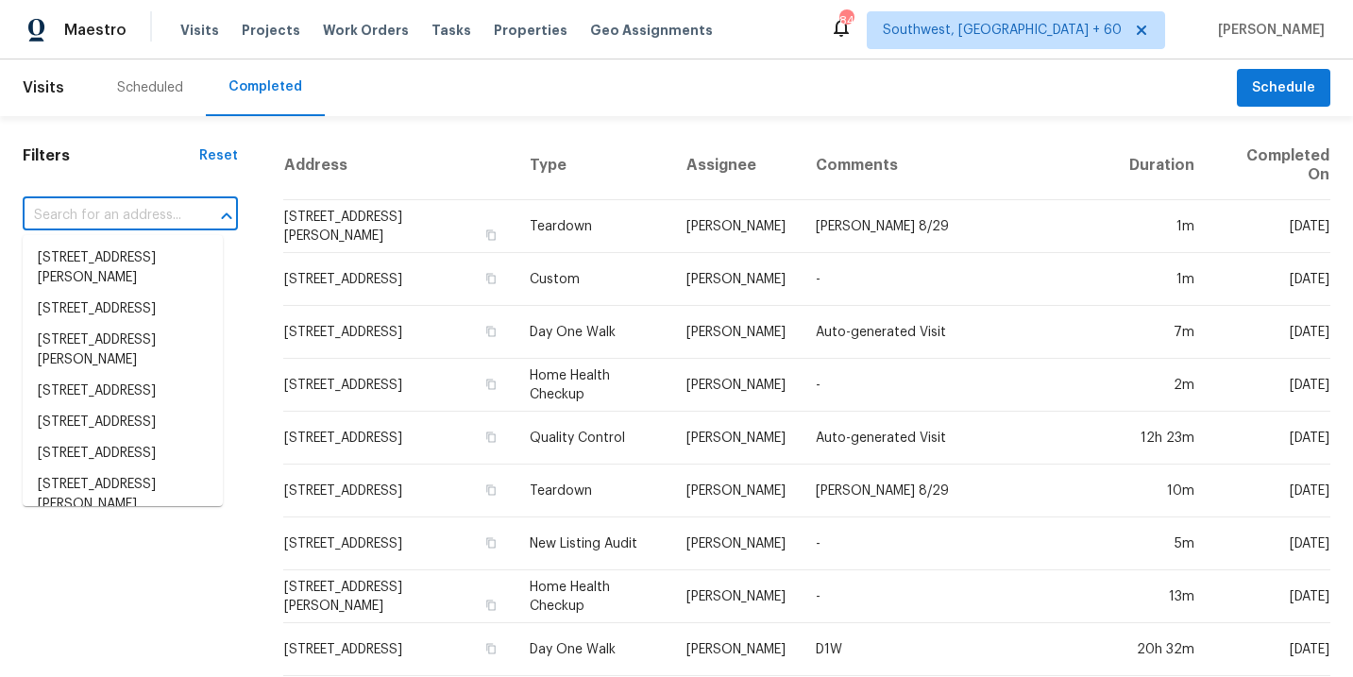
paste input "[STREET_ADDRESS]"
type input "[STREET_ADDRESS]"
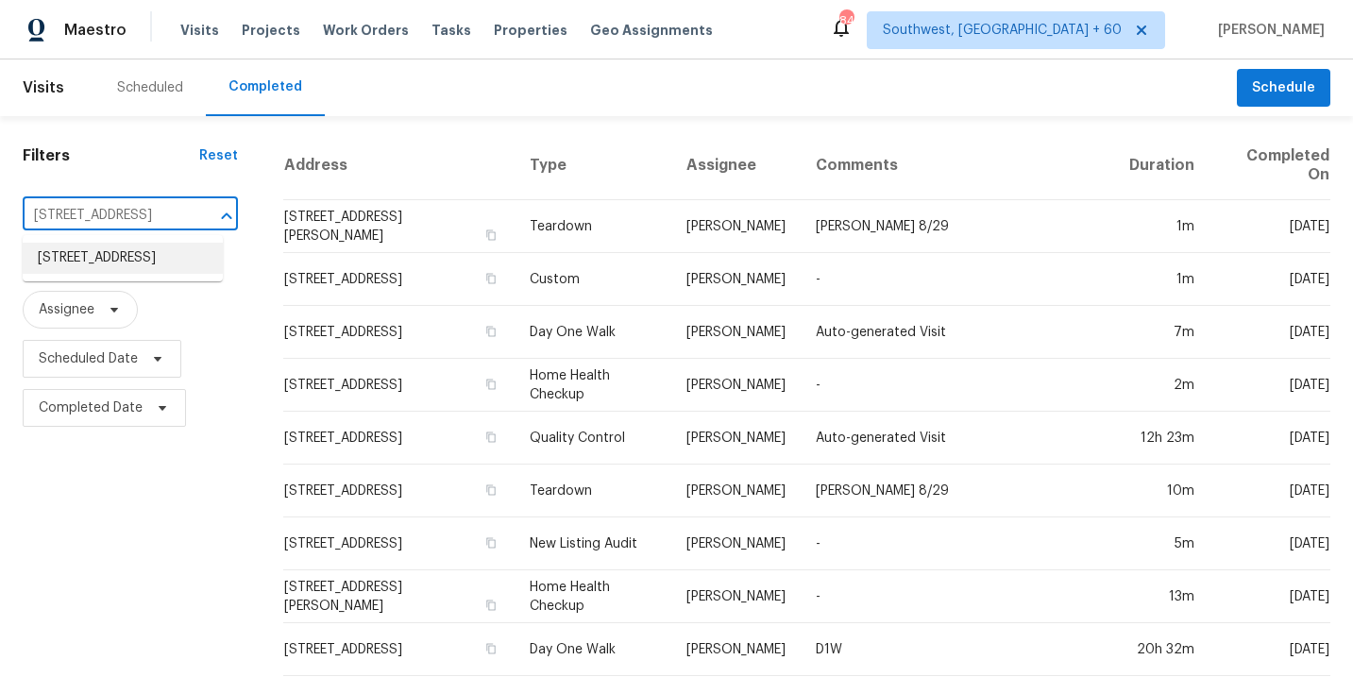
click at [145, 264] on li "[STREET_ADDRESS]" at bounding box center [123, 258] width 200 height 31
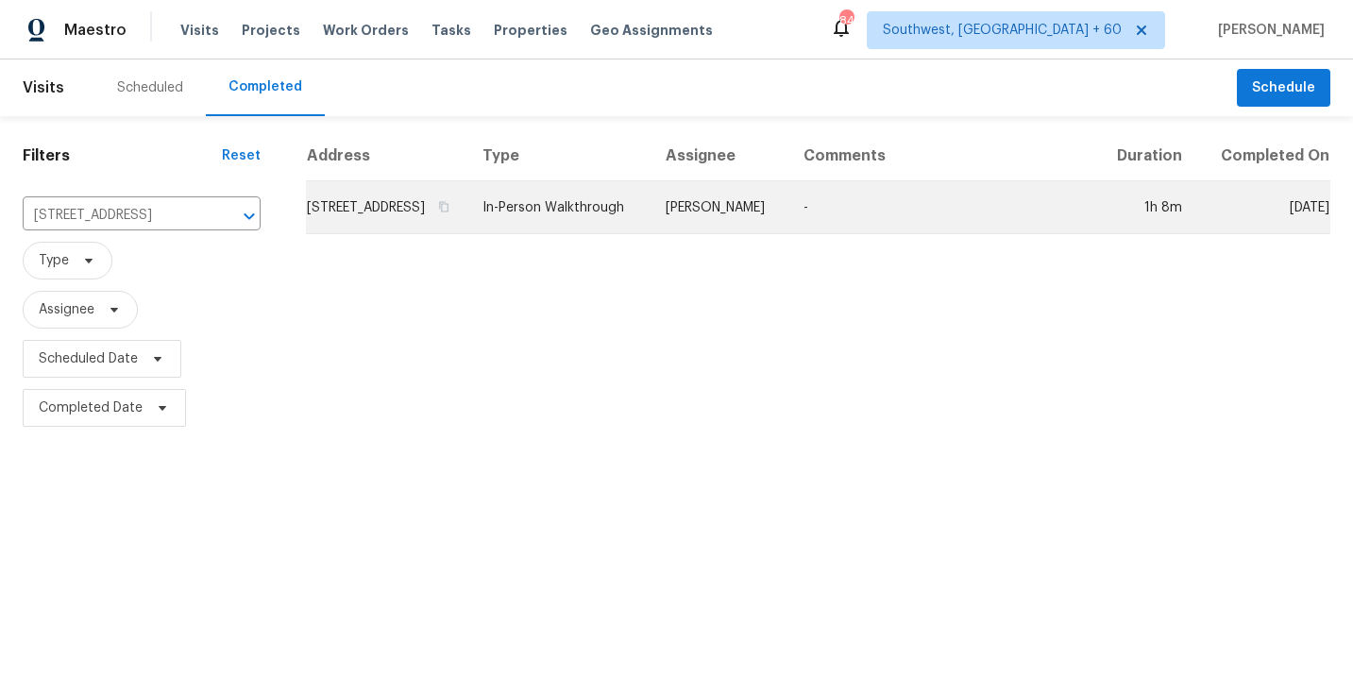
click at [650, 227] on td "In-Person Walkthrough" at bounding box center [558, 207] width 183 height 53
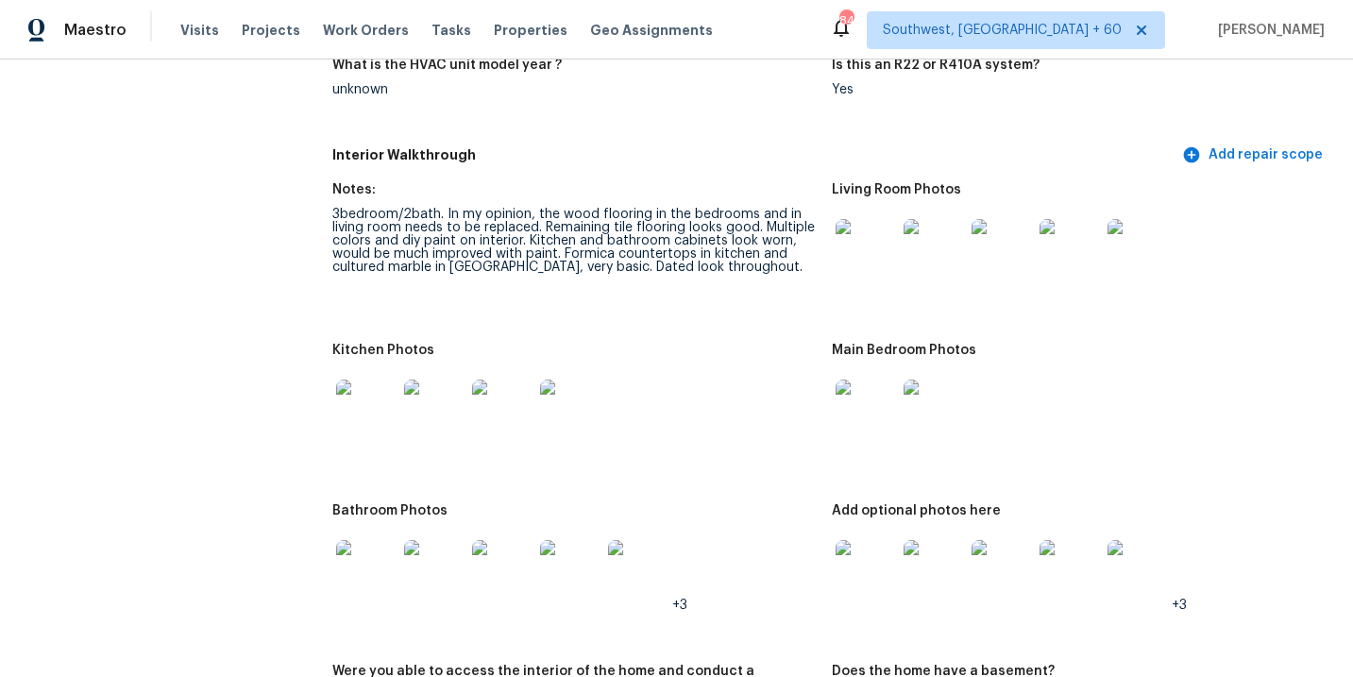
scroll to position [2197, 0]
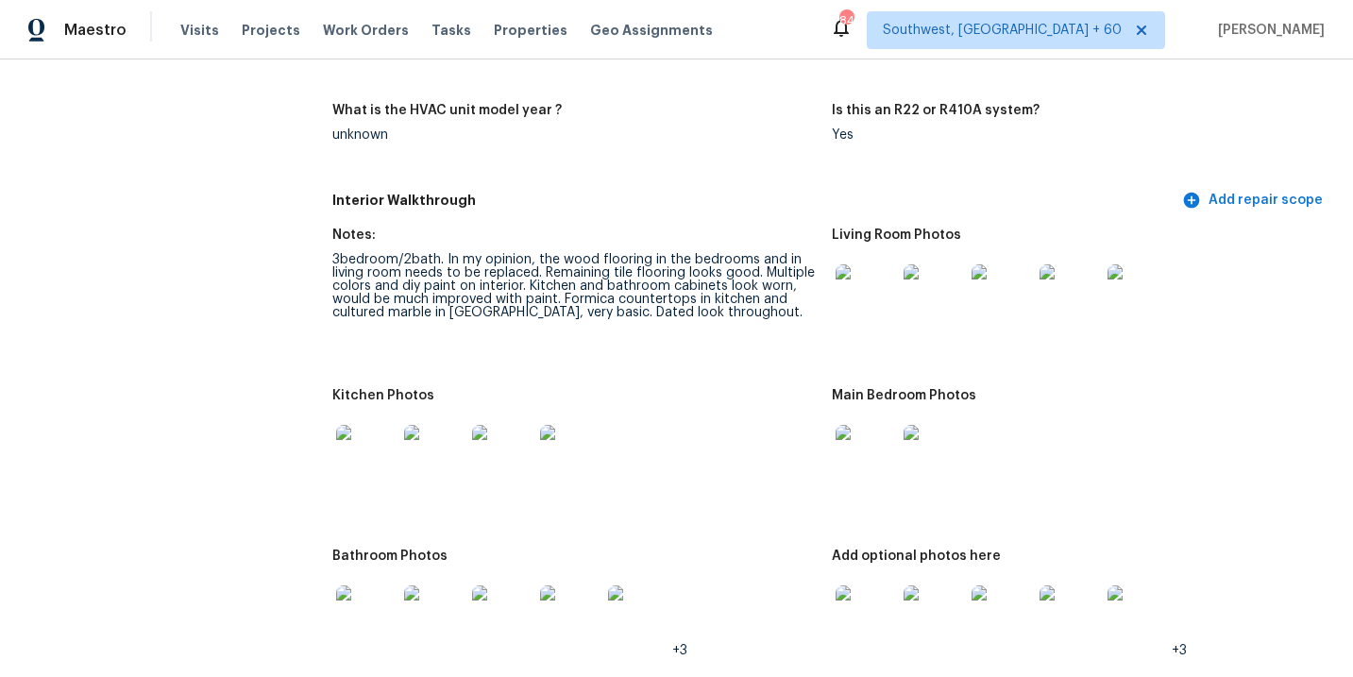
click at [853, 281] on img at bounding box center [865, 294] width 60 height 60
click at [871, 442] on img at bounding box center [865, 455] width 60 height 60
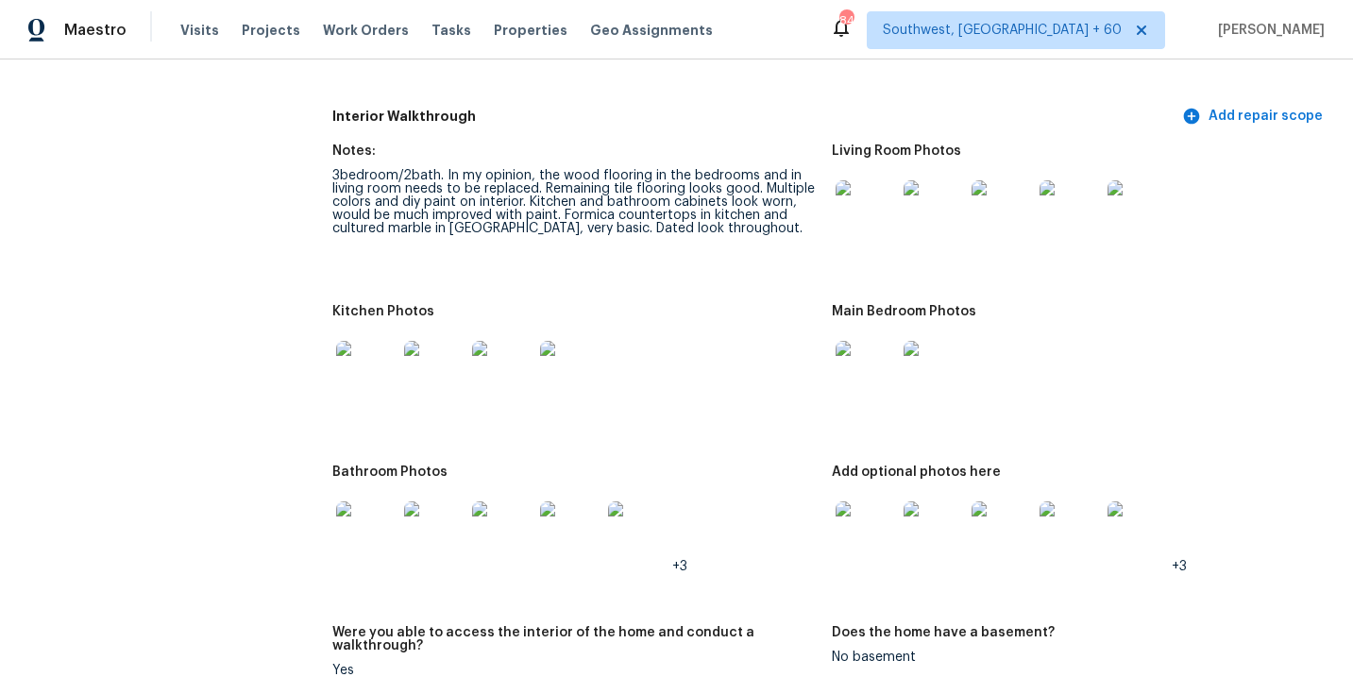
scroll to position [2295, 0]
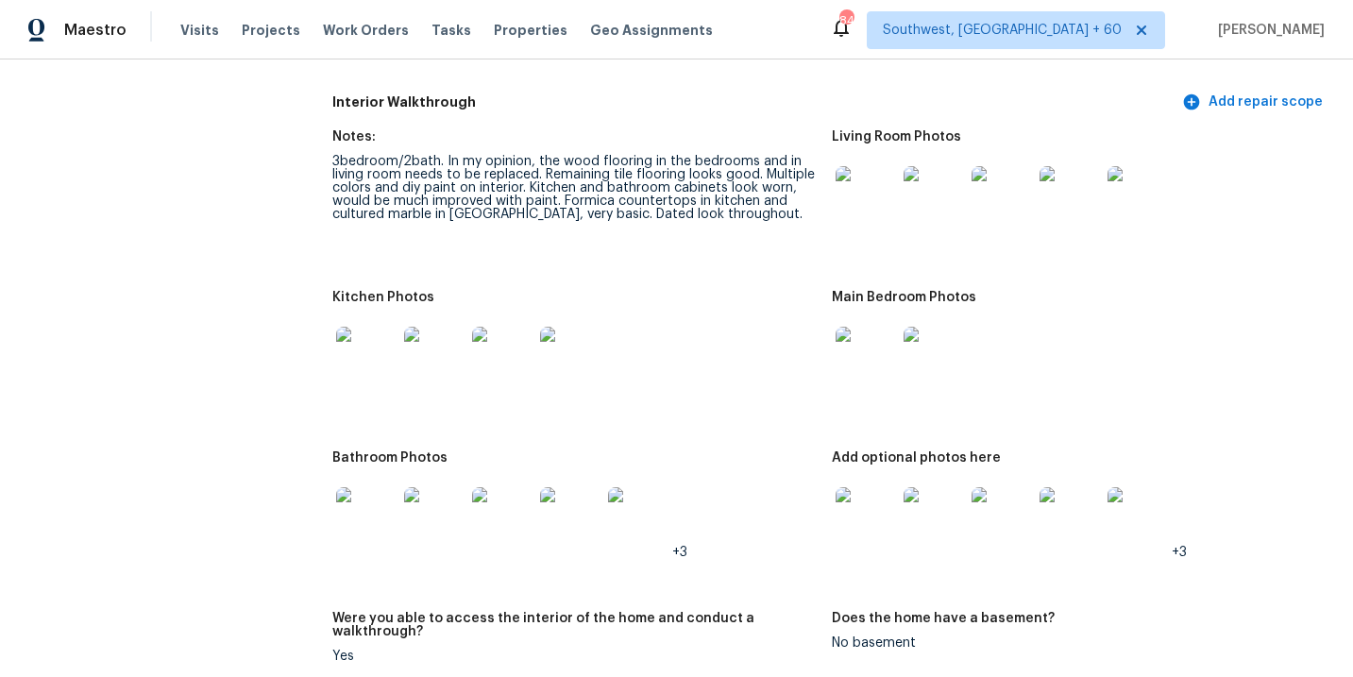
click at [868, 507] on img at bounding box center [865, 517] width 60 height 60
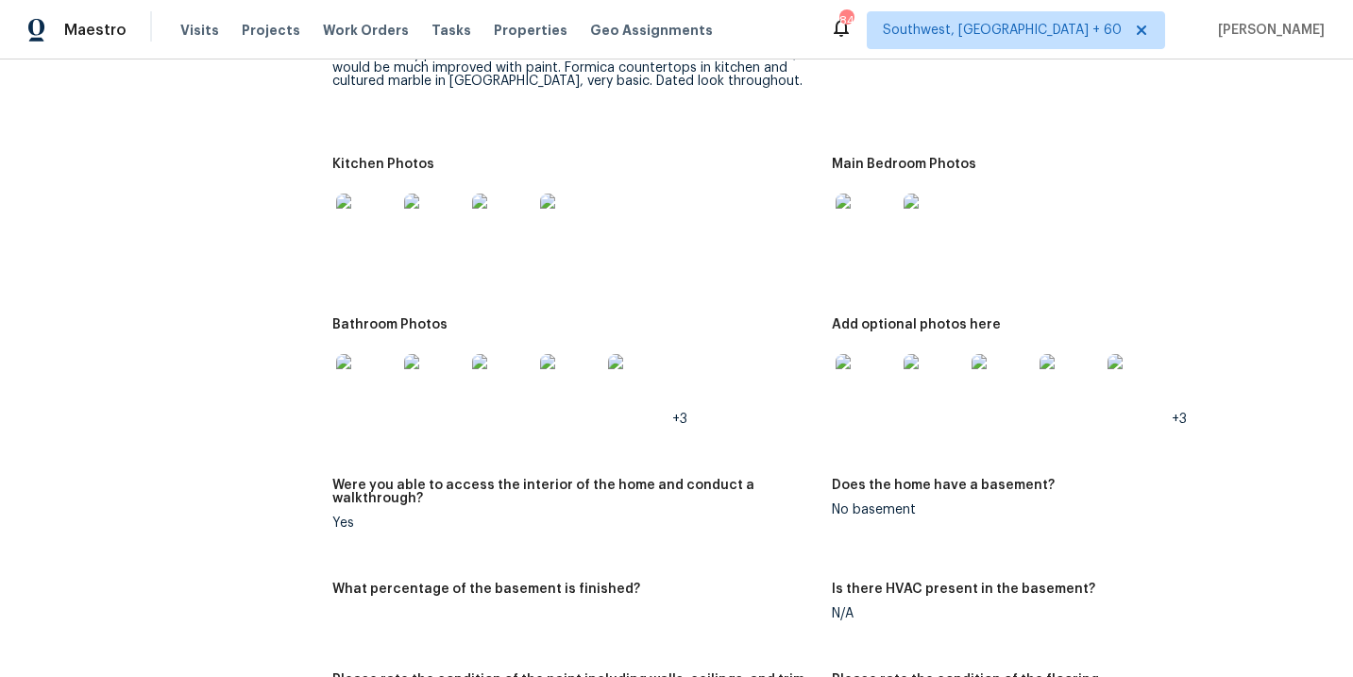
click at [869, 393] on img at bounding box center [865, 384] width 60 height 60
click at [358, 369] on img at bounding box center [366, 384] width 60 height 60
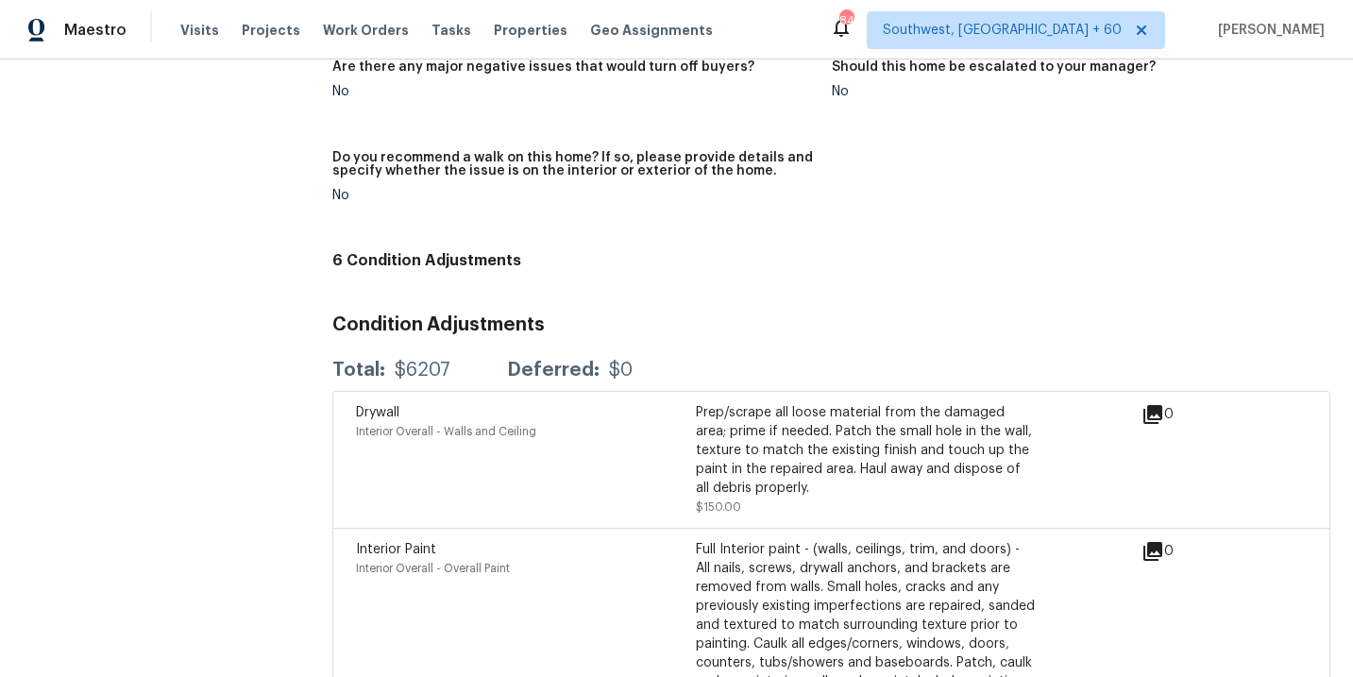
scroll to position [4565, 0]
